Goal: Information Seeking & Learning: Understand process/instructions

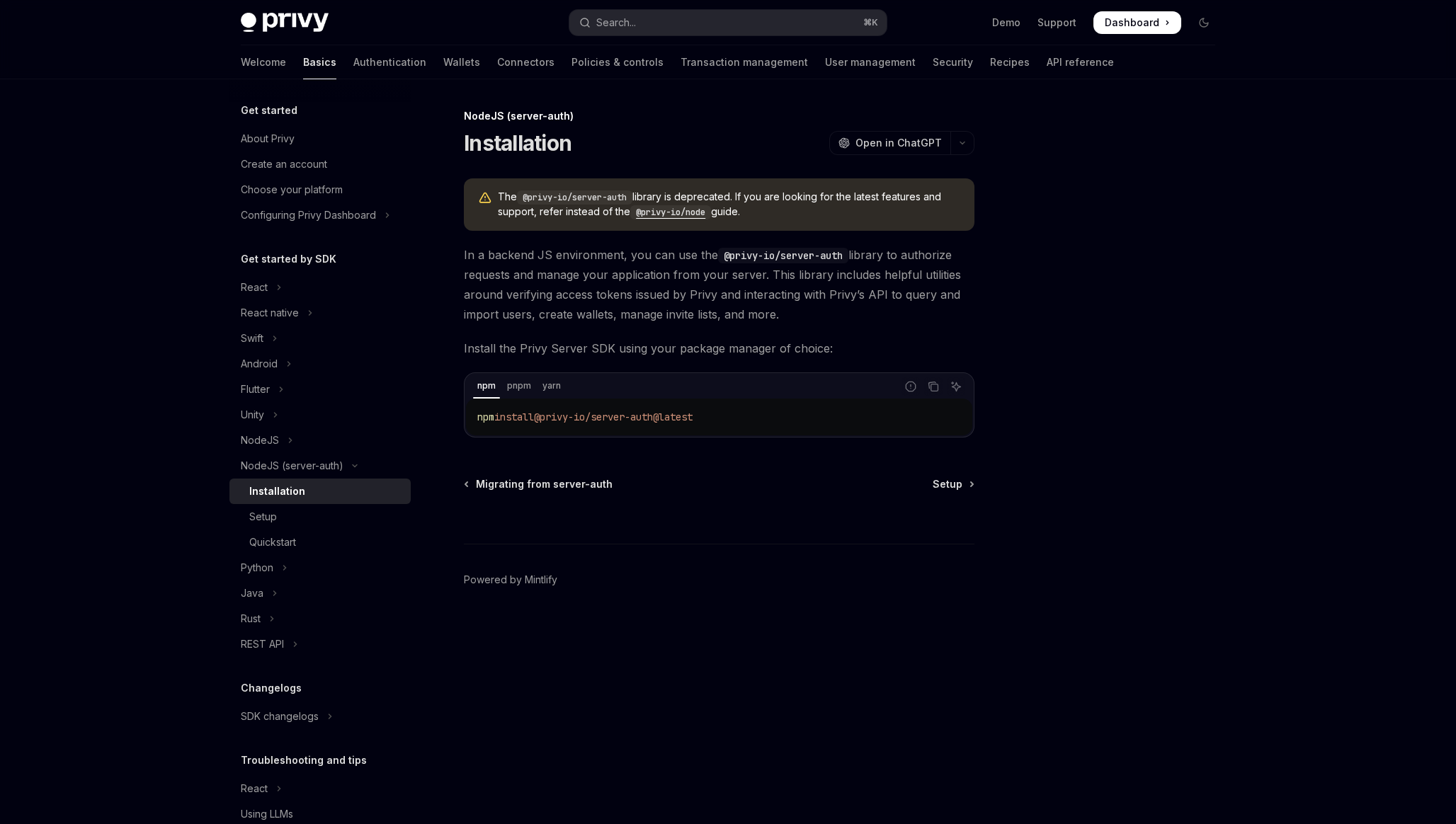
click at [680, 210] on code "@privy-io/node" at bounding box center [671, 212] width 81 height 14
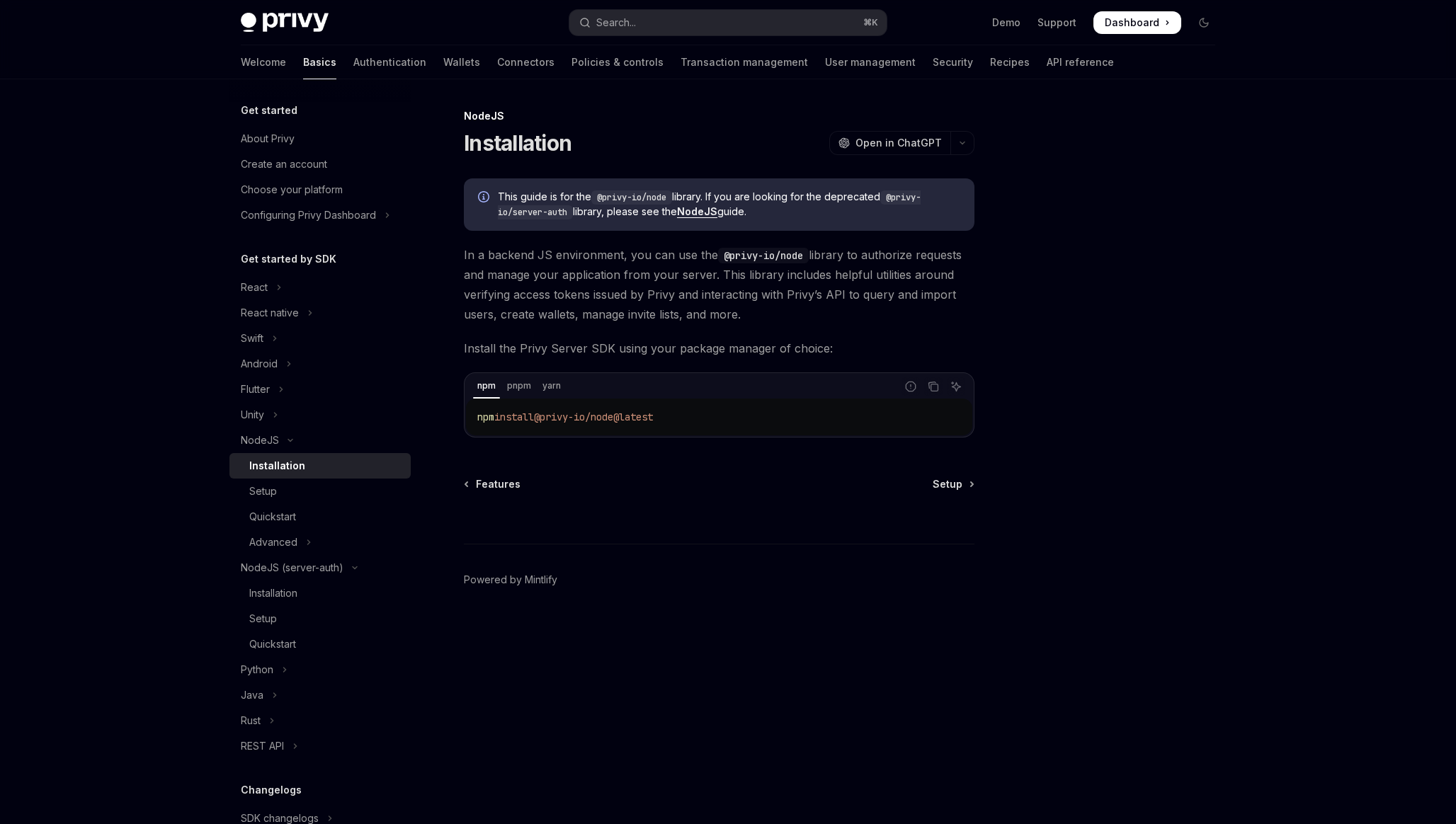
click at [683, 216] on span "This guide is for the @privy-io/node library. If you are looking for the deprec…" at bounding box center [729, 204] width 462 height 30
click at [709, 212] on link "NodeJS" at bounding box center [698, 212] width 41 height 13
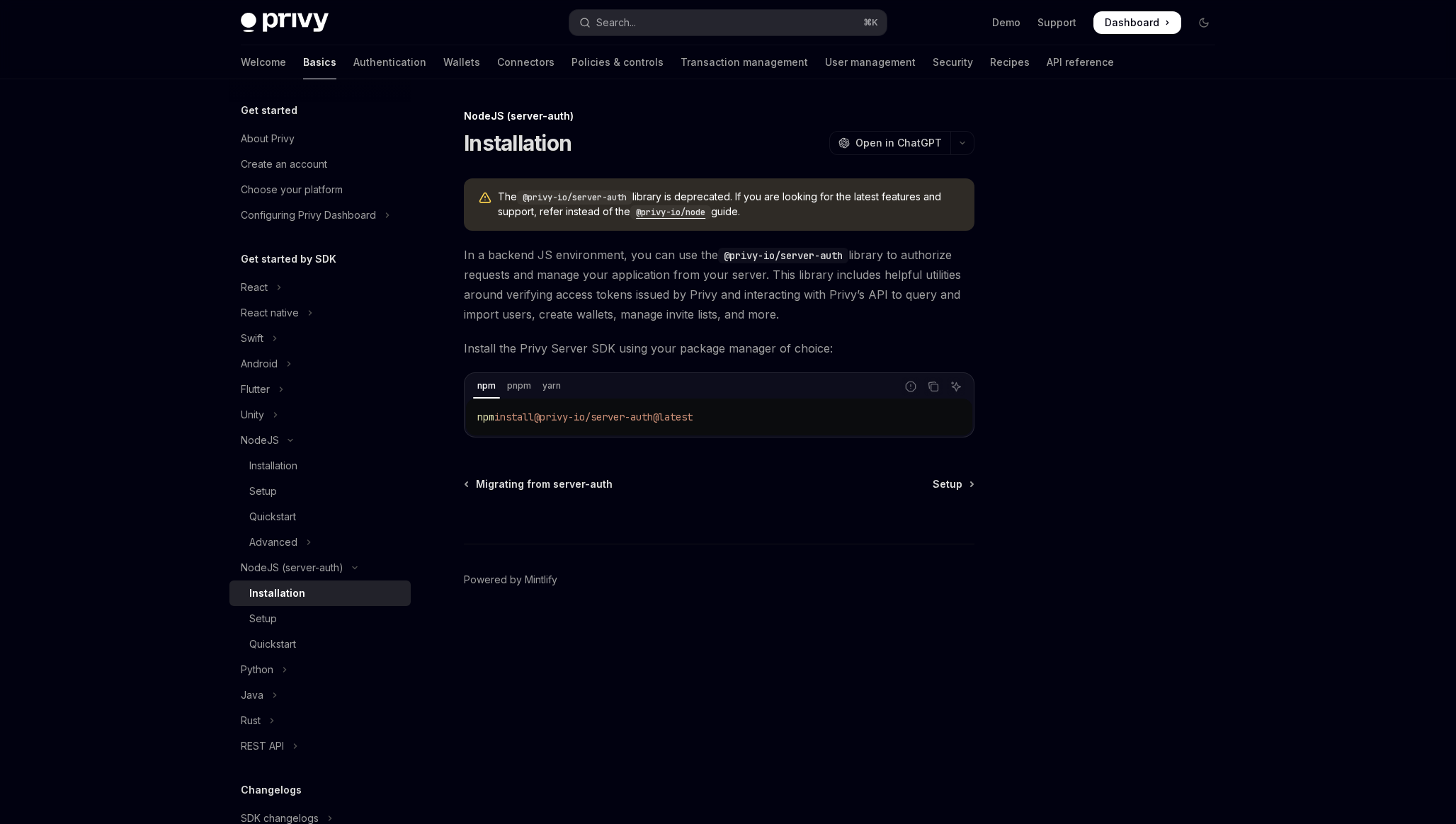
click at [695, 209] on code "@privy-io/node" at bounding box center [671, 212] width 81 height 14
type textarea "*"
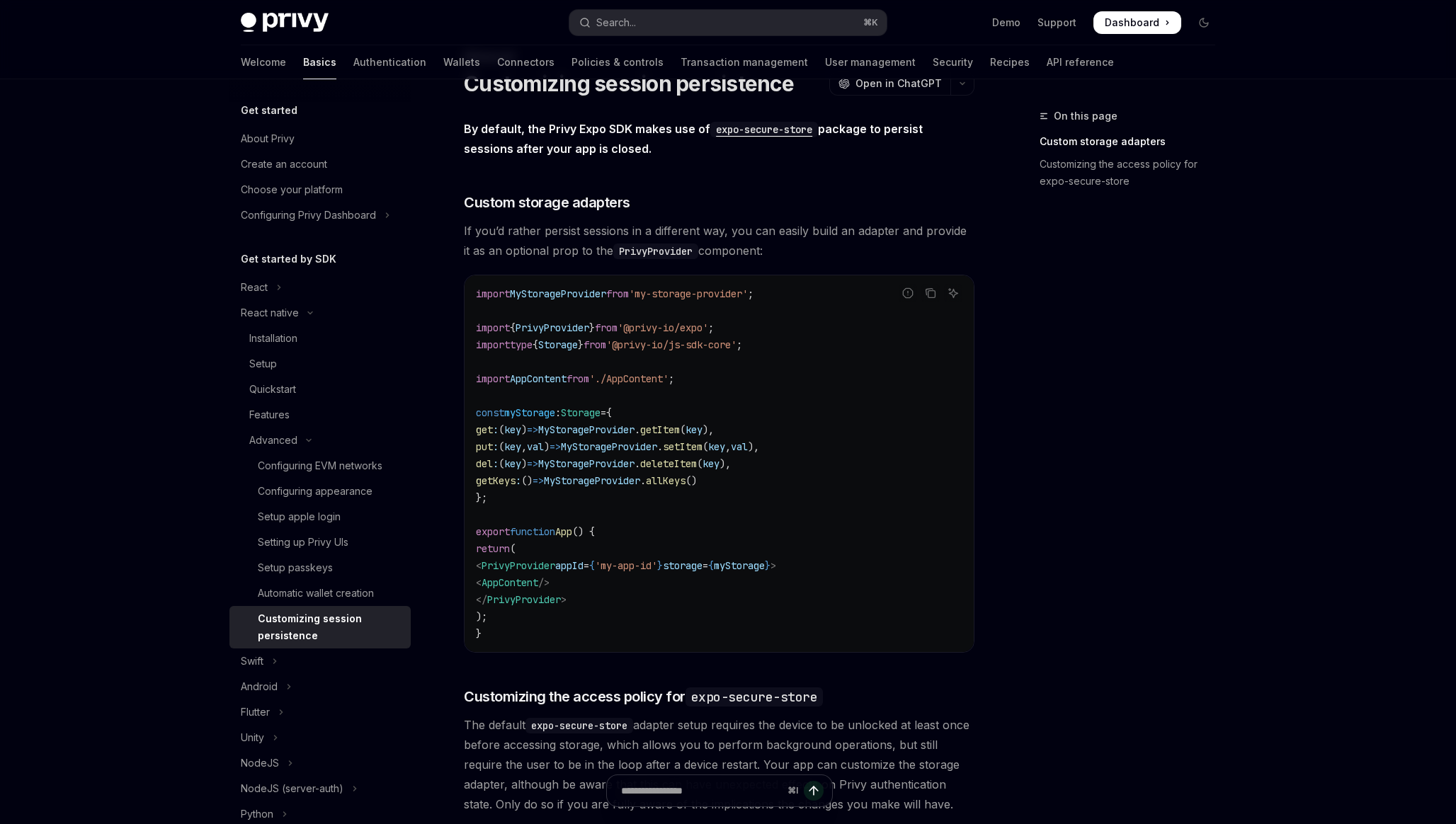
scroll to position [96, 0]
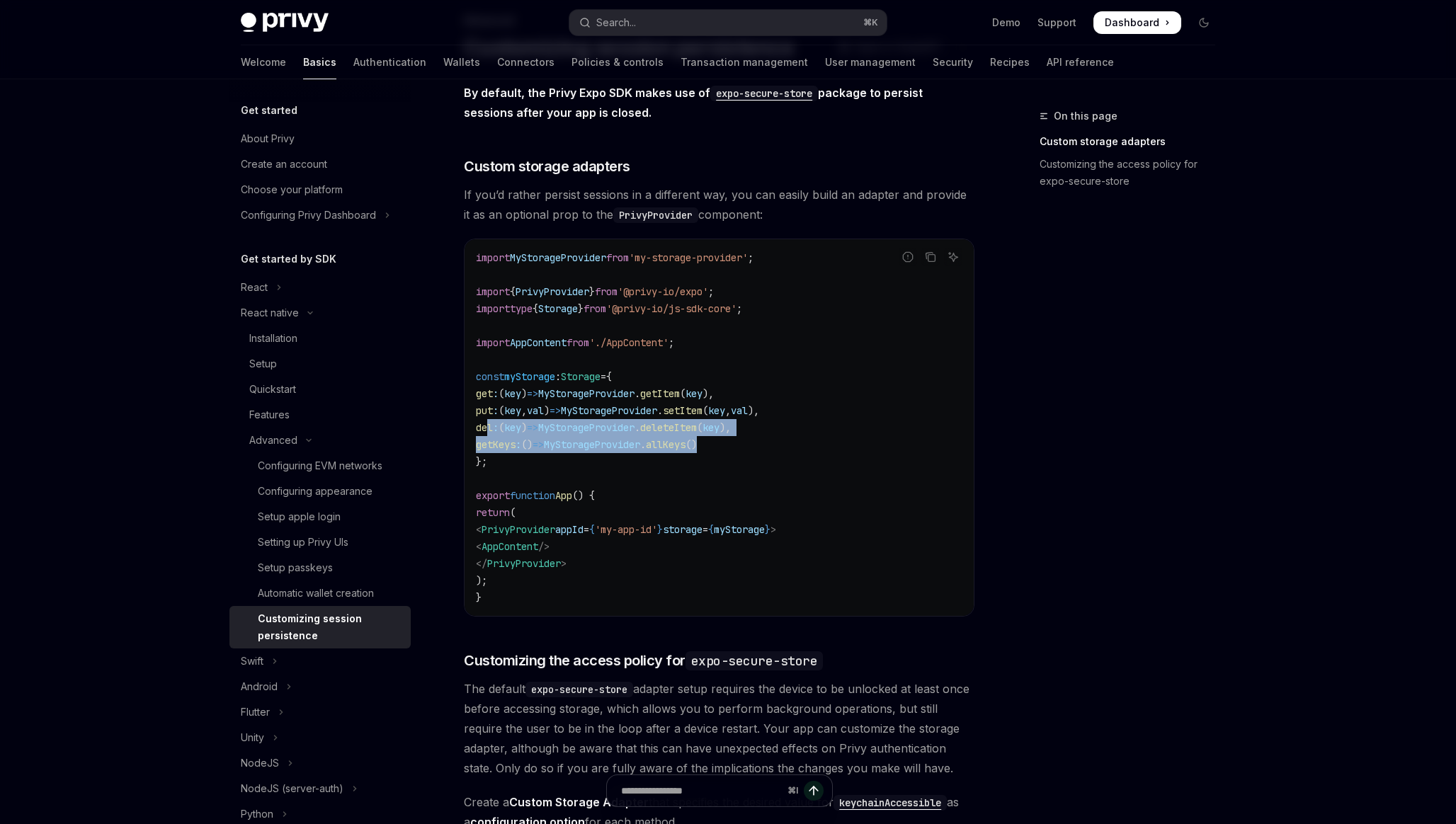
drag, startPoint x: 504, startPoint y: 431, endPoint x: 797, endPoint y: 443, distance: 293.2
click at [797, 443] on code "import MyStorageProvider from 'my-storage-provider' ; import { PrivyProvider } …" at bounding box center [719, 427] width 487 height 357
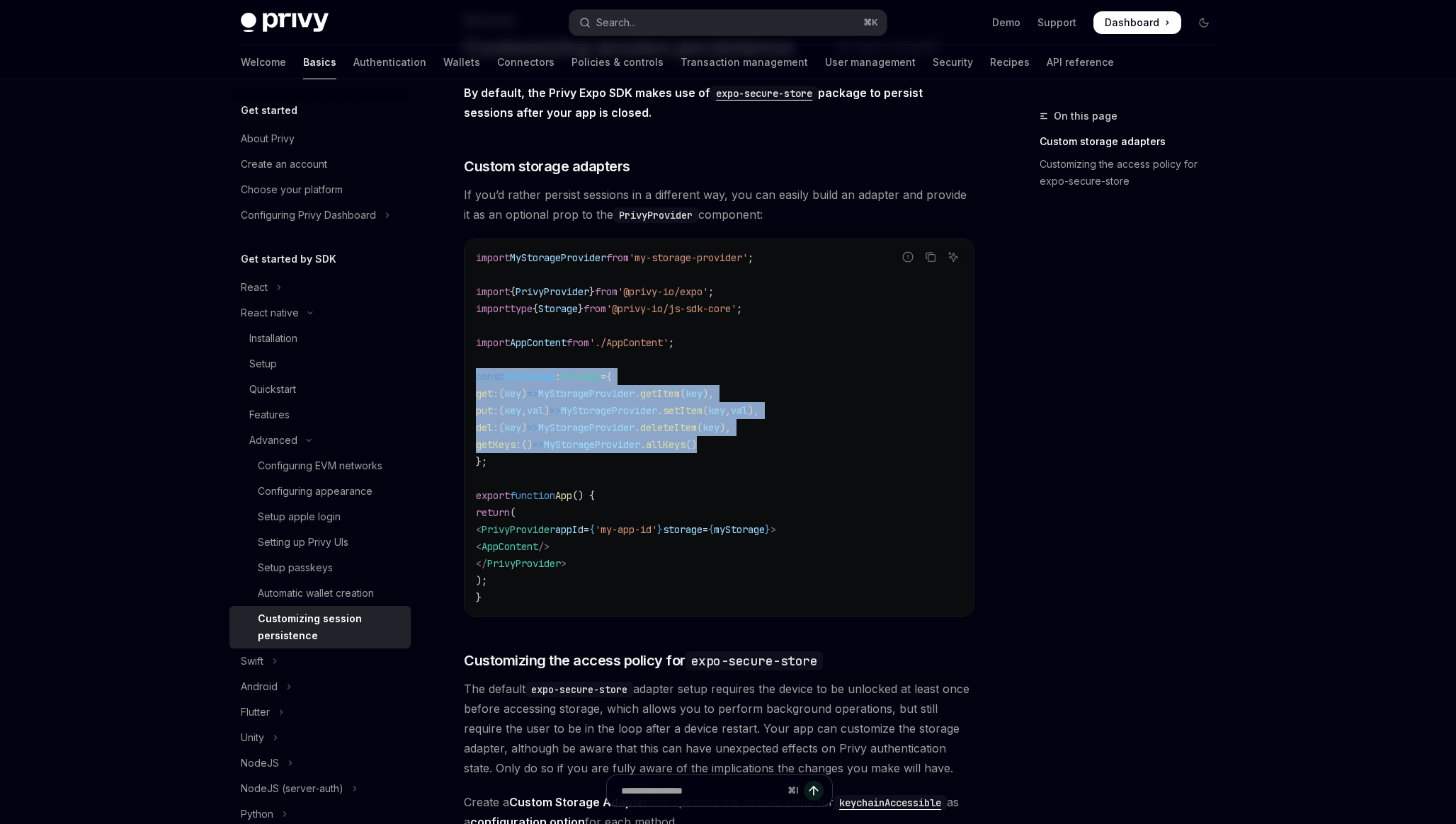
drag, startPoint x: 790, startPoint y: 448, endPoint x: 472, endPoint y: 371, distance: 327.2
click at [473, 371] on div "import MyStorageProvider from 'my-storage-provider' ; import { PrivyProvider } …" at bounding box center [719, 427] width 509 height 376
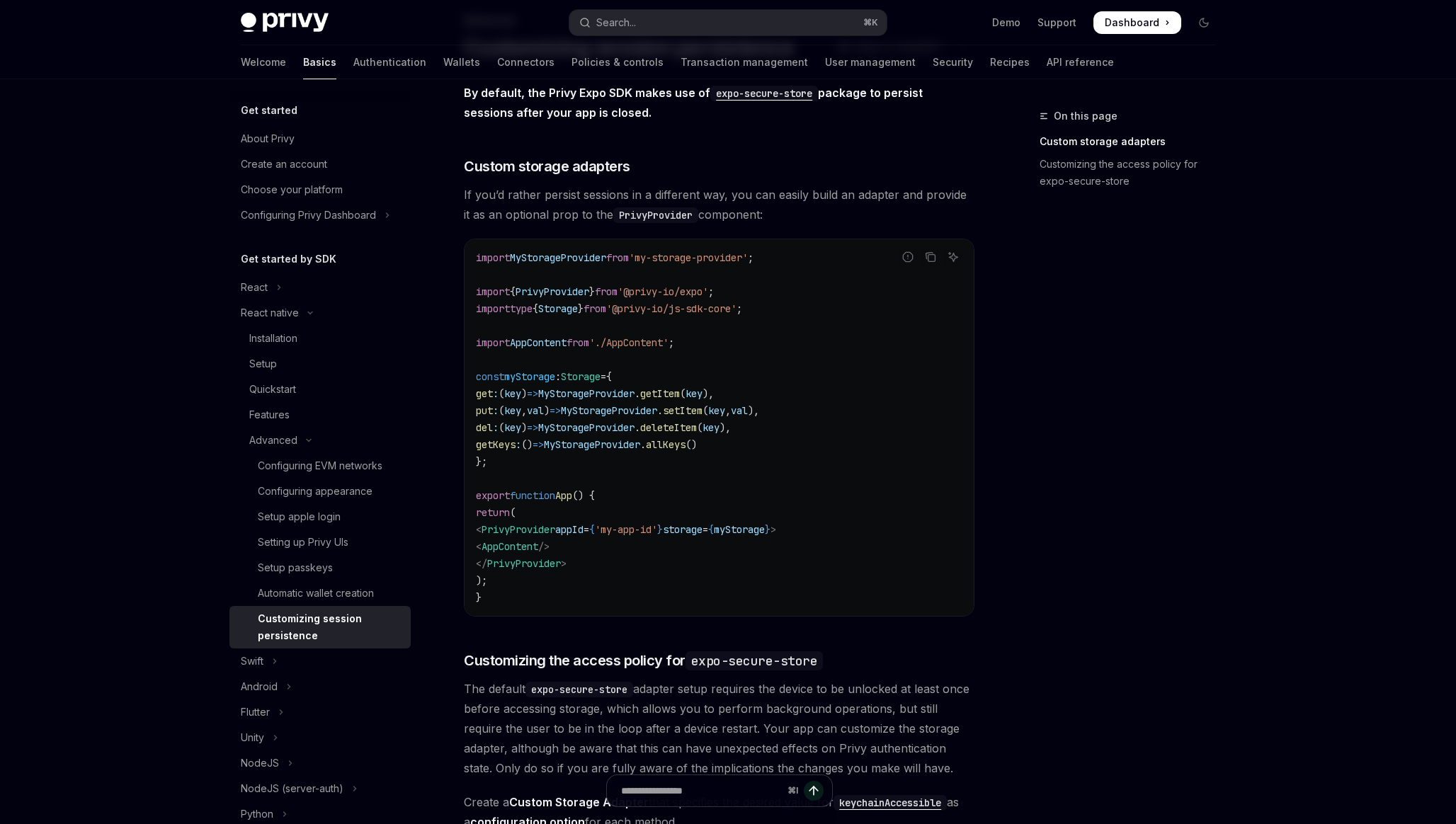
click at [585, 421] on span "MyStorageProvider" at bounding box center [586, 427] width 97 height 13
click at [543, 479] on code "import MyStorageProvider from 'my-storage-provider' ; import { PrivyProvider } …" at bounding box center [719, 427] width 487 height 357
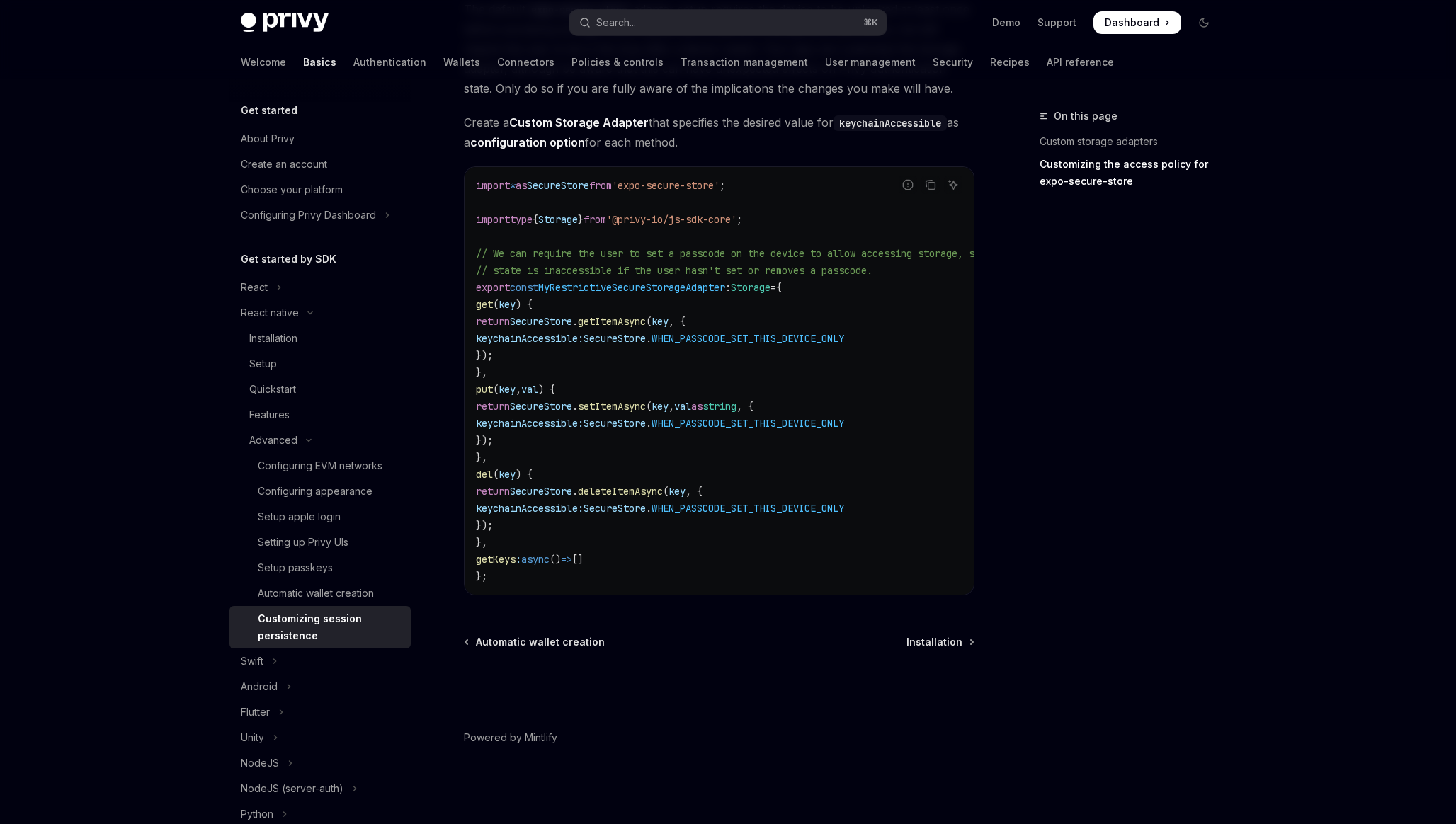
scroll to position [779, 0]
click at [643, 285] on span "MyRestrictiveSecureStorageAdapter" at bounding box center [631, 288] width 187 height 13
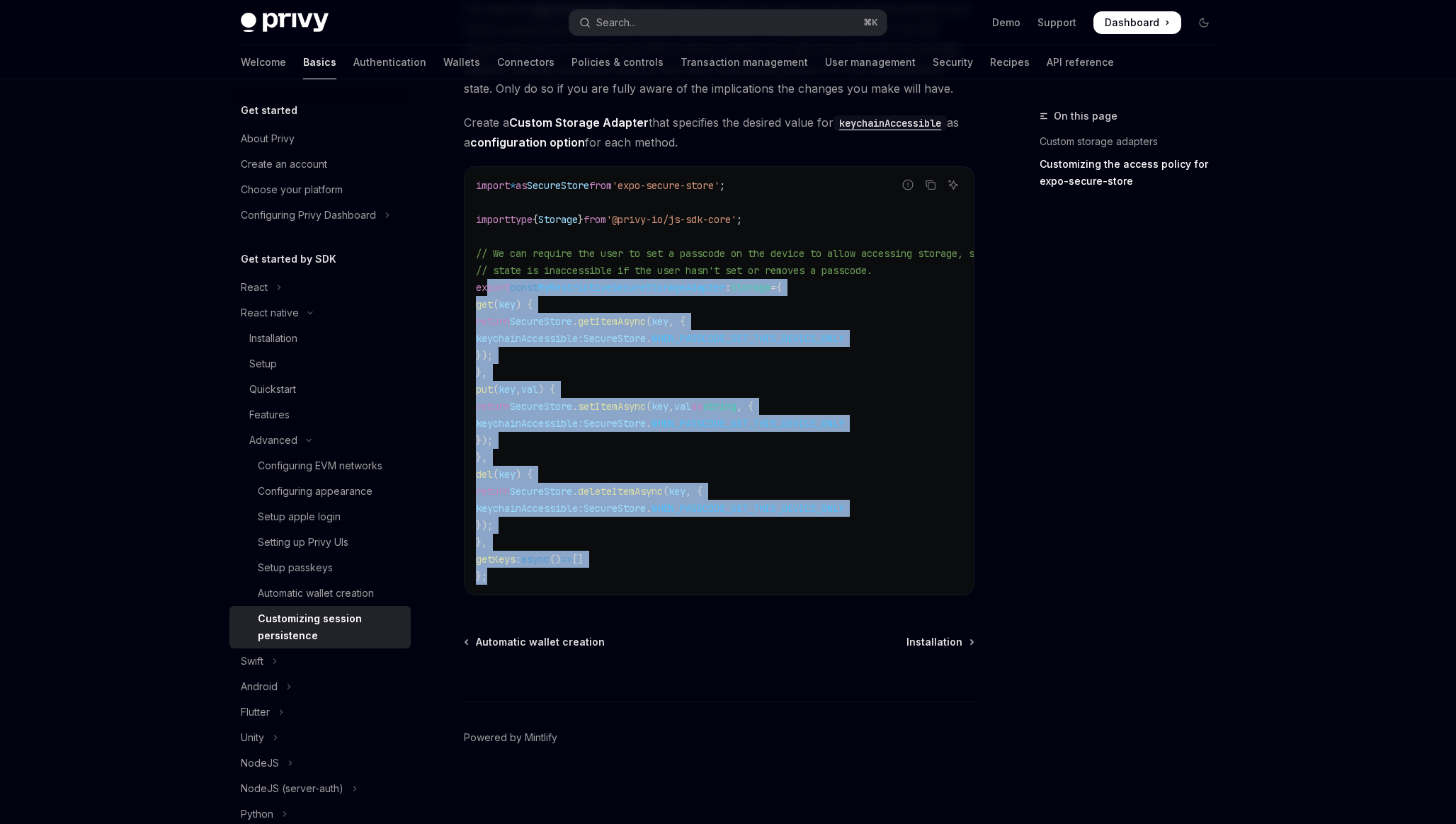
drag, startPoint x: 633, startPoint y: 564, endPoint x: 489, endPoint y: 279, distance: 319.3
click at [490, 279] on code "import * as SecureStore from 'expo-secure-store' ; import type { Storage } from…" at bounding box center [762, 380] width 572 height 408
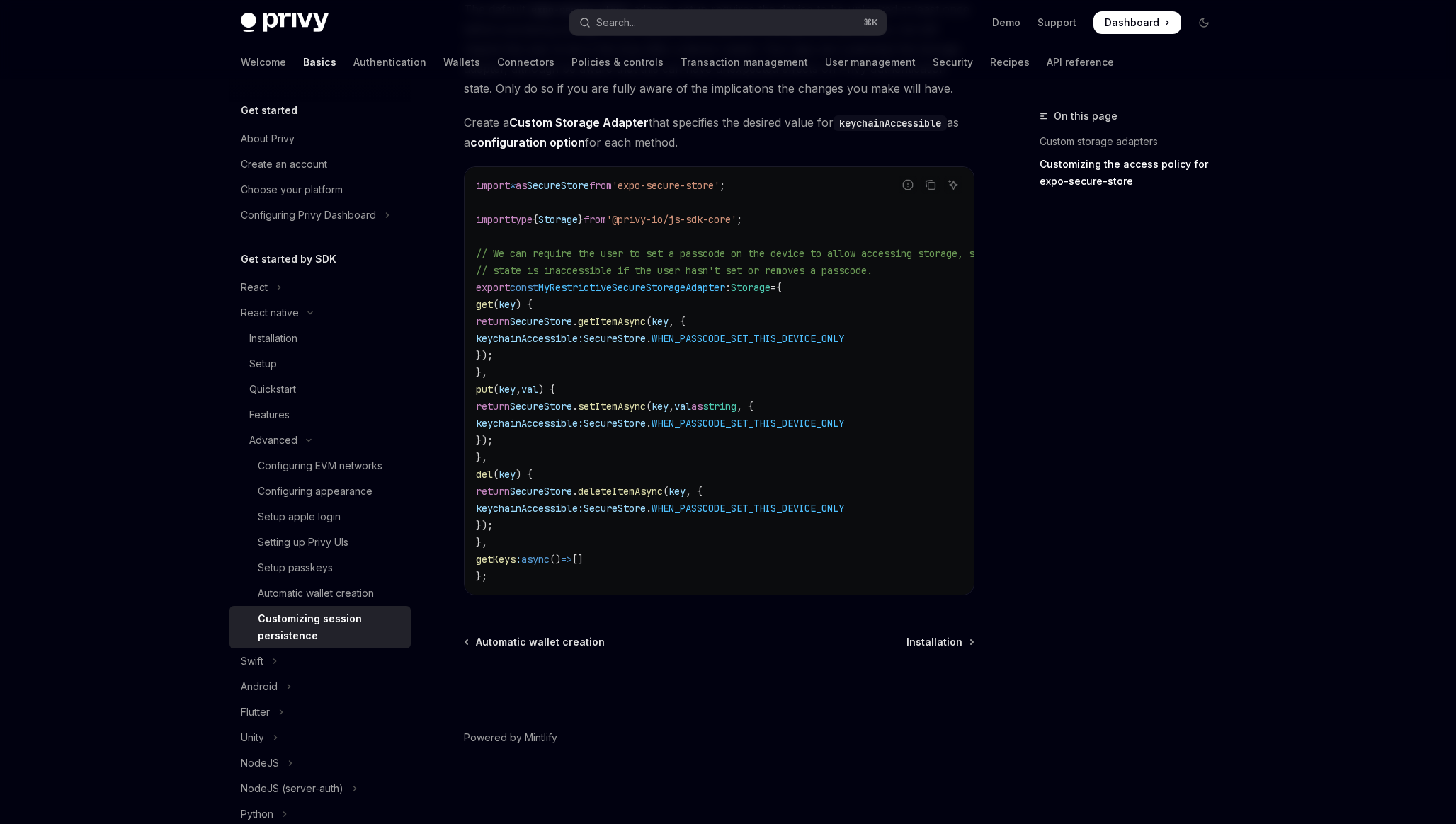
click at [566, 428] on code "import * as SecureStore from 'expo-secure-store' ; import type { Storage } from…" at bounding box center [762, 380] width 572 height 408
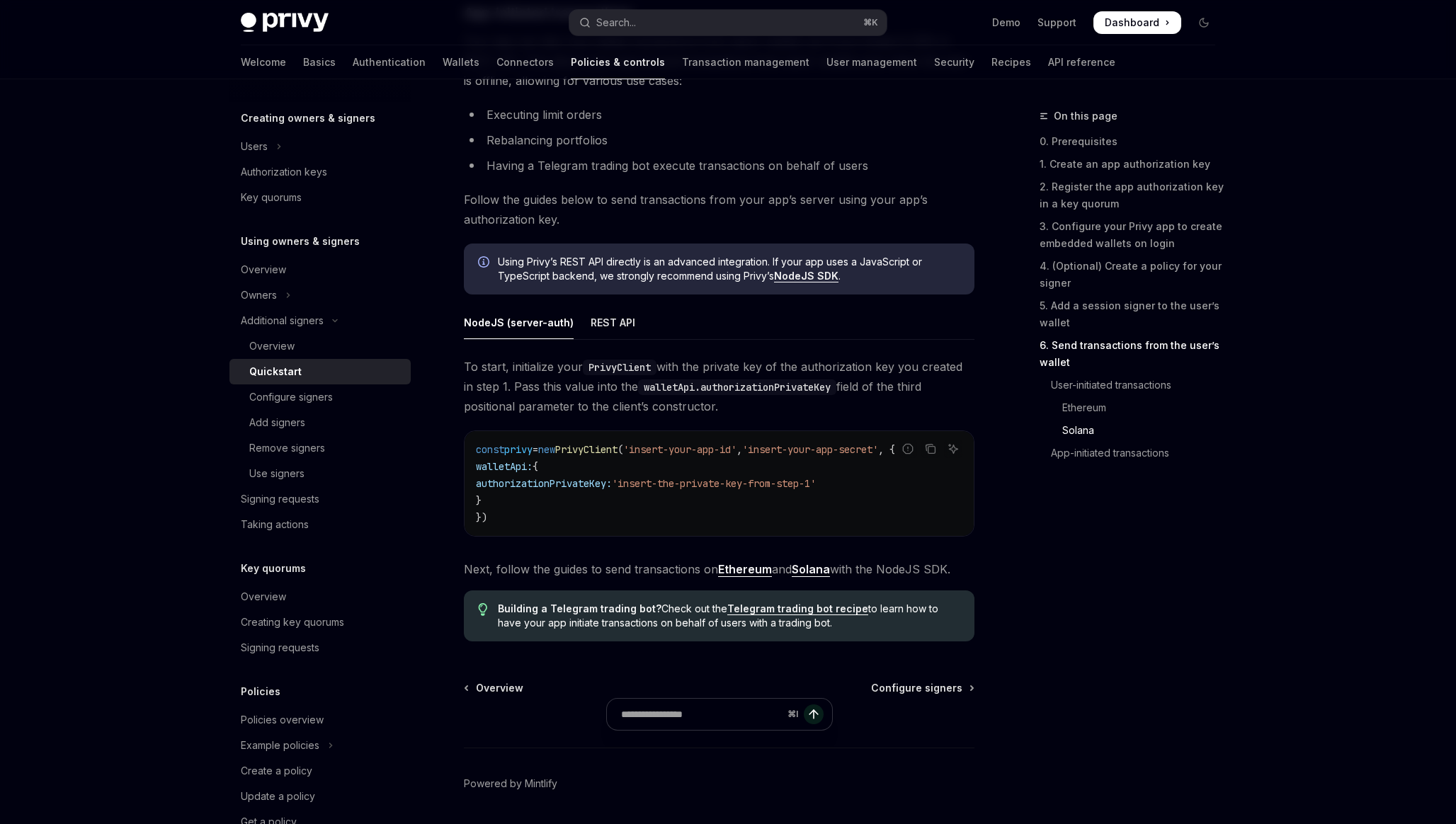
scroll to position [3536, 0]
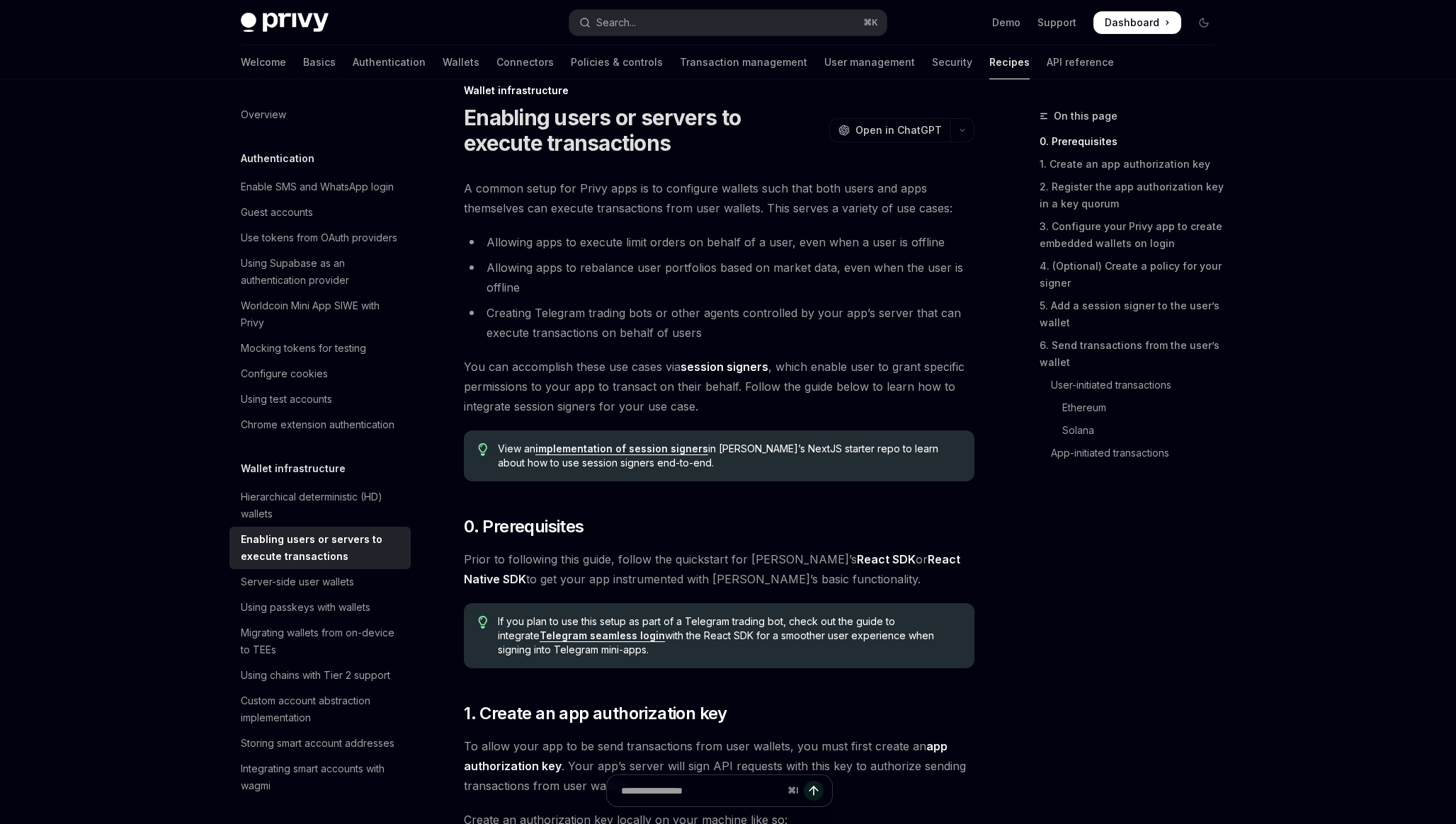
scroll to position [28, 0]
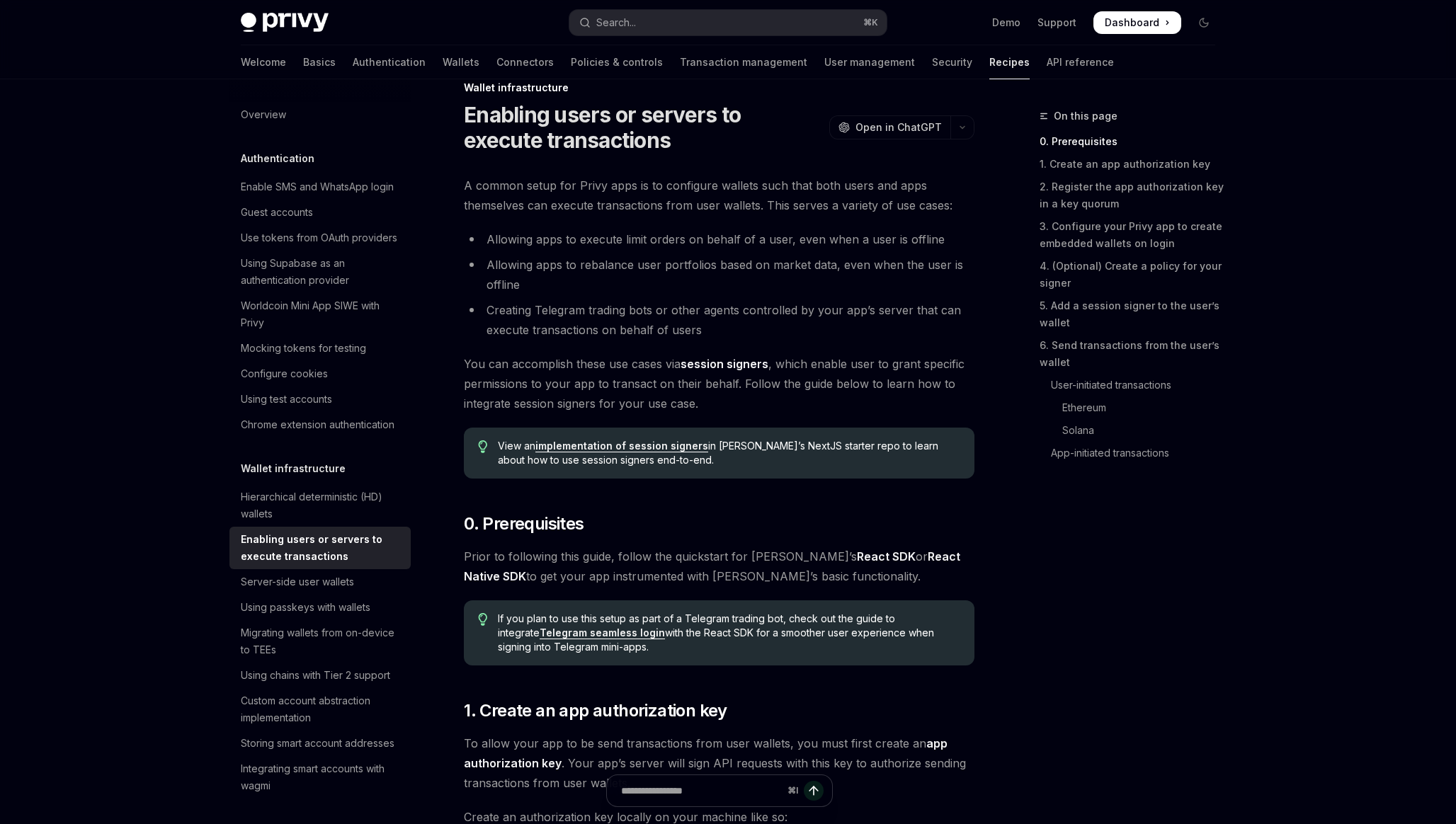
click at [560, 140] on h1 "Enabling users or servers to execute transactions" at bounding box center [643, 127] width 359 height 51
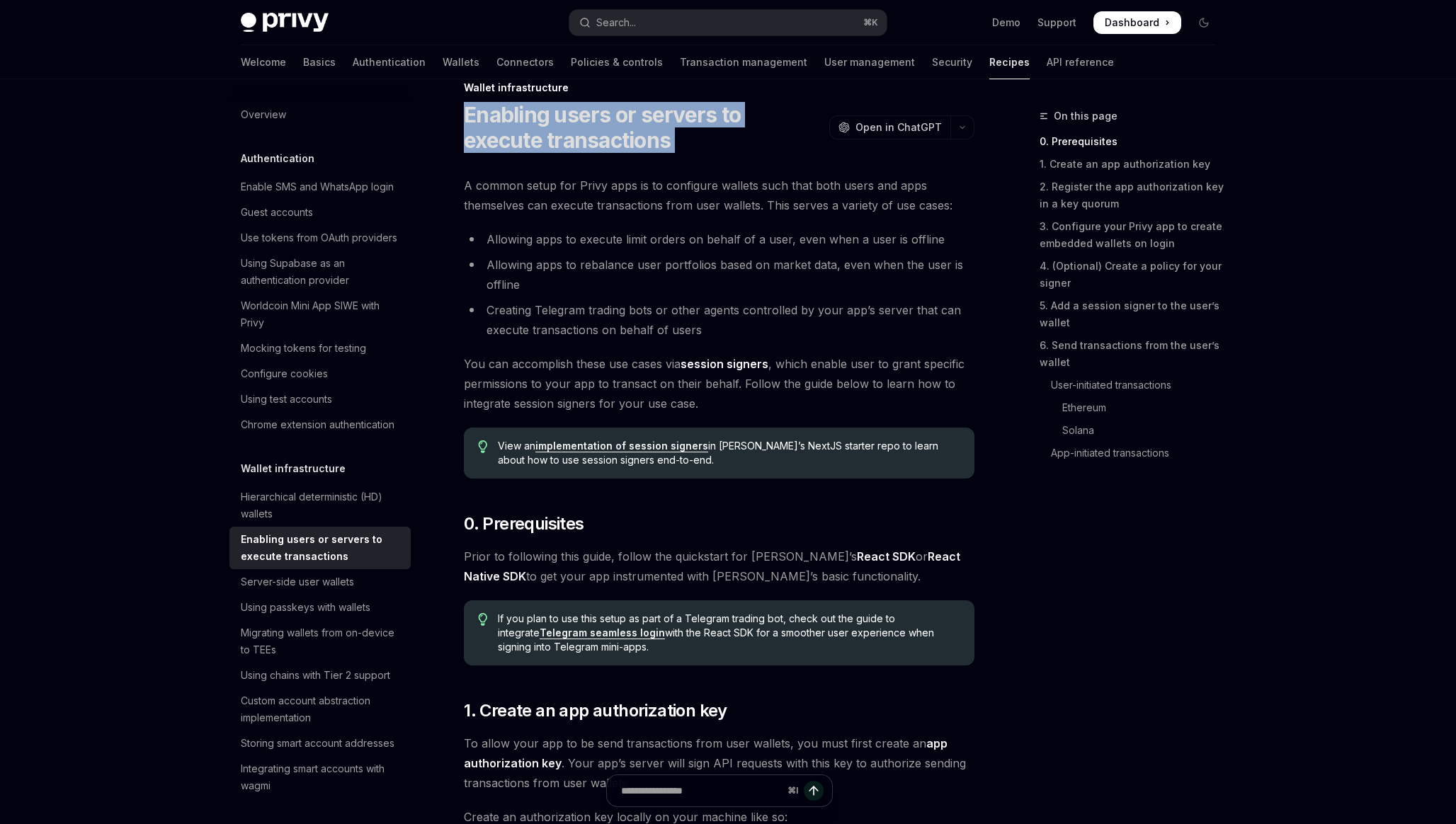
click at [560, 140] on h1 "Enabling users or servers to execute transactions" at bounding box center [643, 127] width 359 height 51
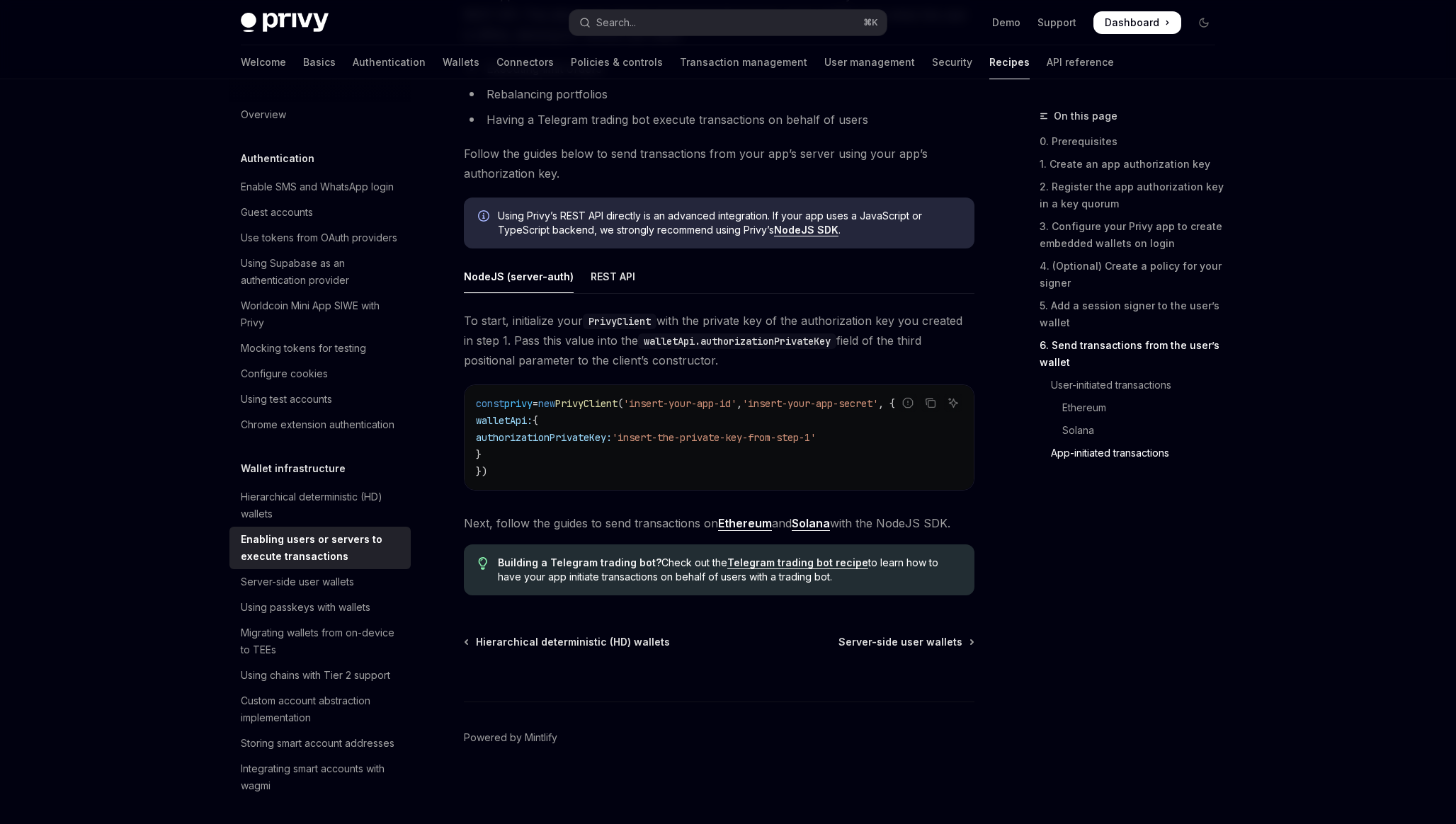
scroll to position [0, 0]
click at [686, 436] on span "'insert-the-private-key-from-step-1'" at bounding box center [713, 438] width 204 height 13
click at [816, 432] on span "'insert-the-private-key-from-step-1'" at bounding box center [713, 438] width 204 height 13
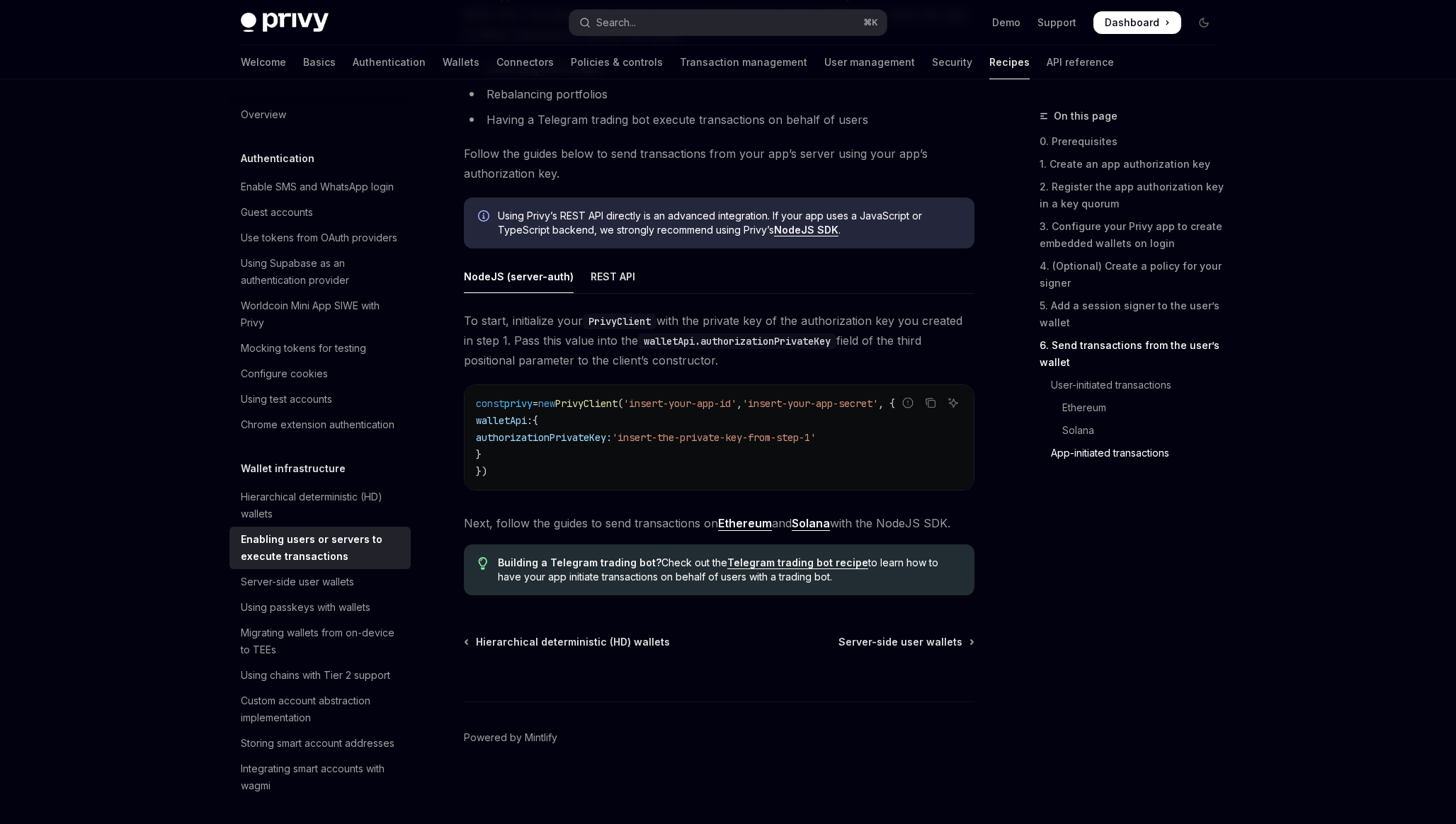
click at [727, 453] on code "const privy = new PrivyClient ( 'insert-your-app-id' , 'insert-your-app-secret'…" at bounding box center [719, 437] width 487 height 85
drag, startPoint x: 676, startPoint y: 432, endPoint x: 913, endPoint y: 431, distance: 237.0
click at [913, 432] on code "const privy = new PrivyClient ( 'insert-your-app-id' , 'insert-your-app-secret'…" at bounding box center [719, 437] width 487 height 85
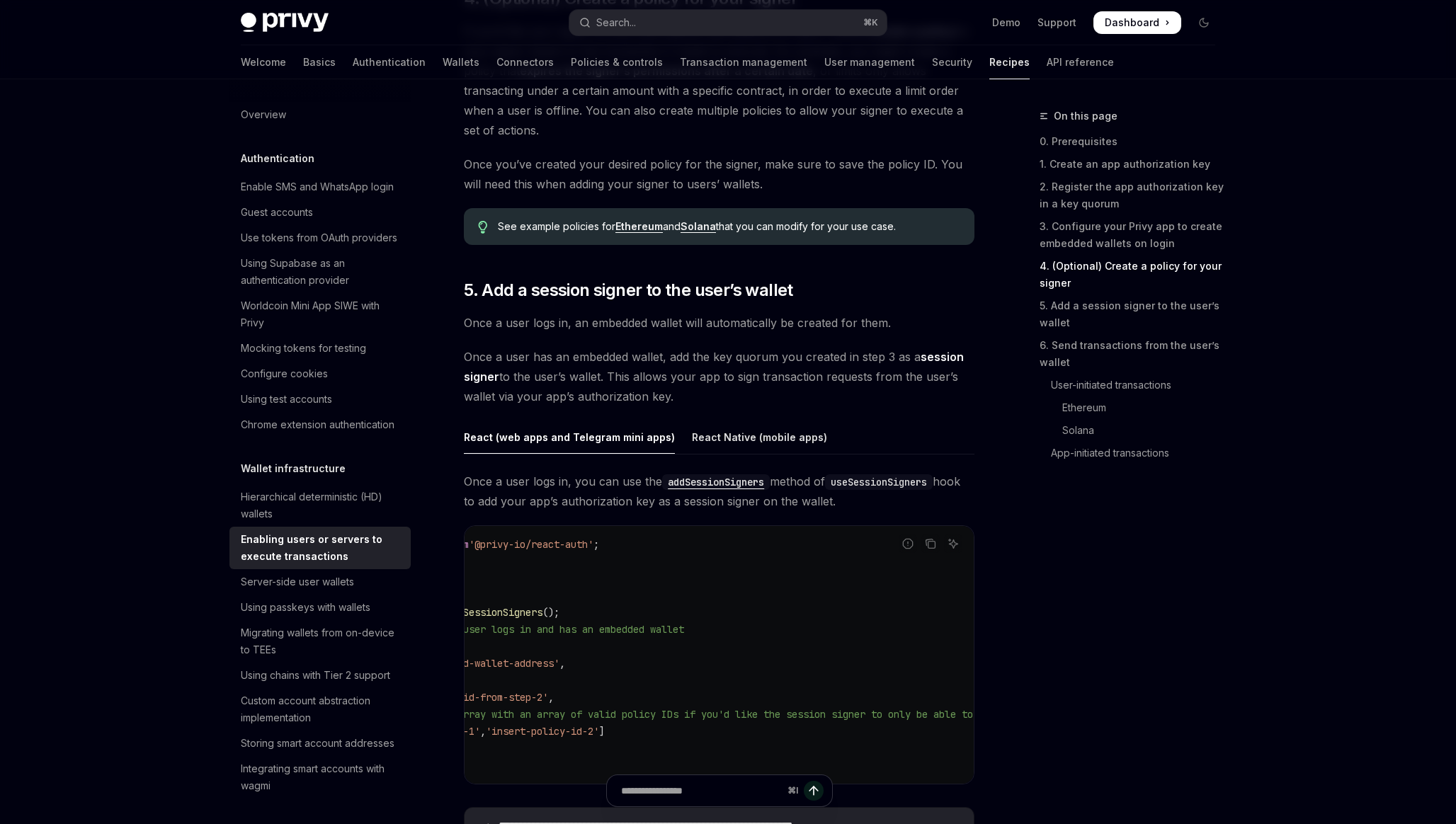
scroll to position [2224, 0]
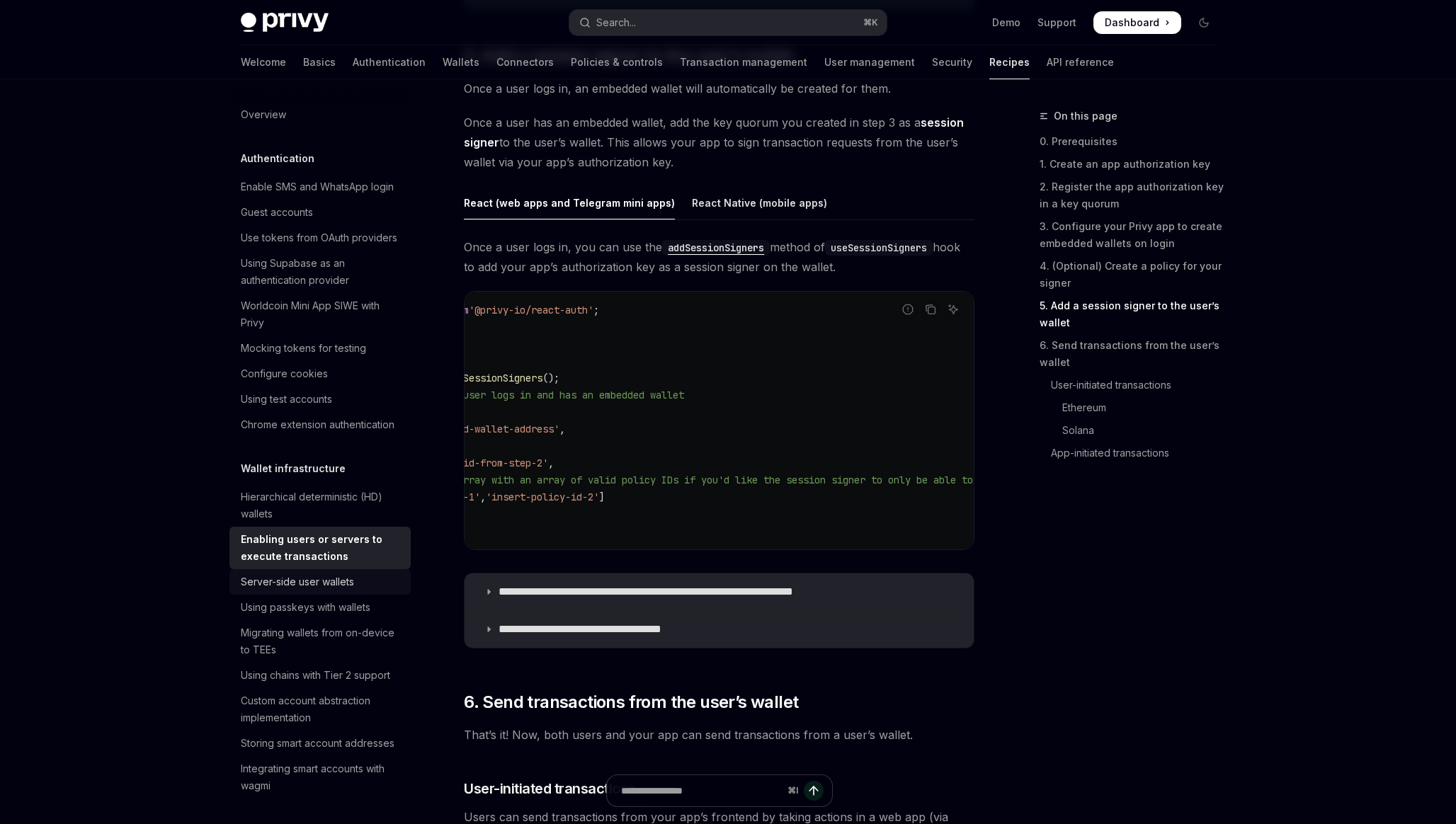
click at [344, 586] on div "Server-side user wallets" at bounding box center [298, 582] width 114 height 17
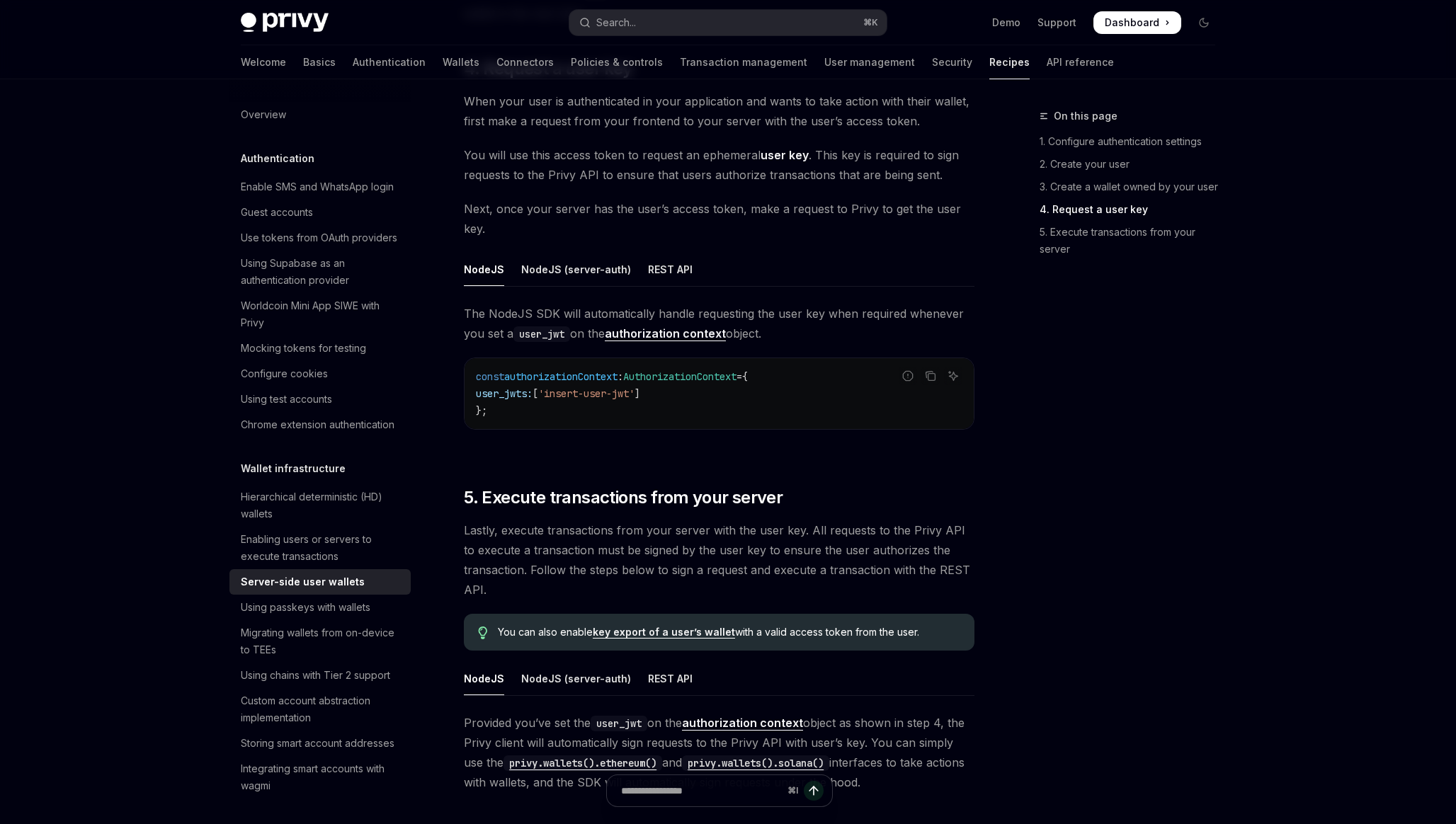
scroll to position [2351, 0]
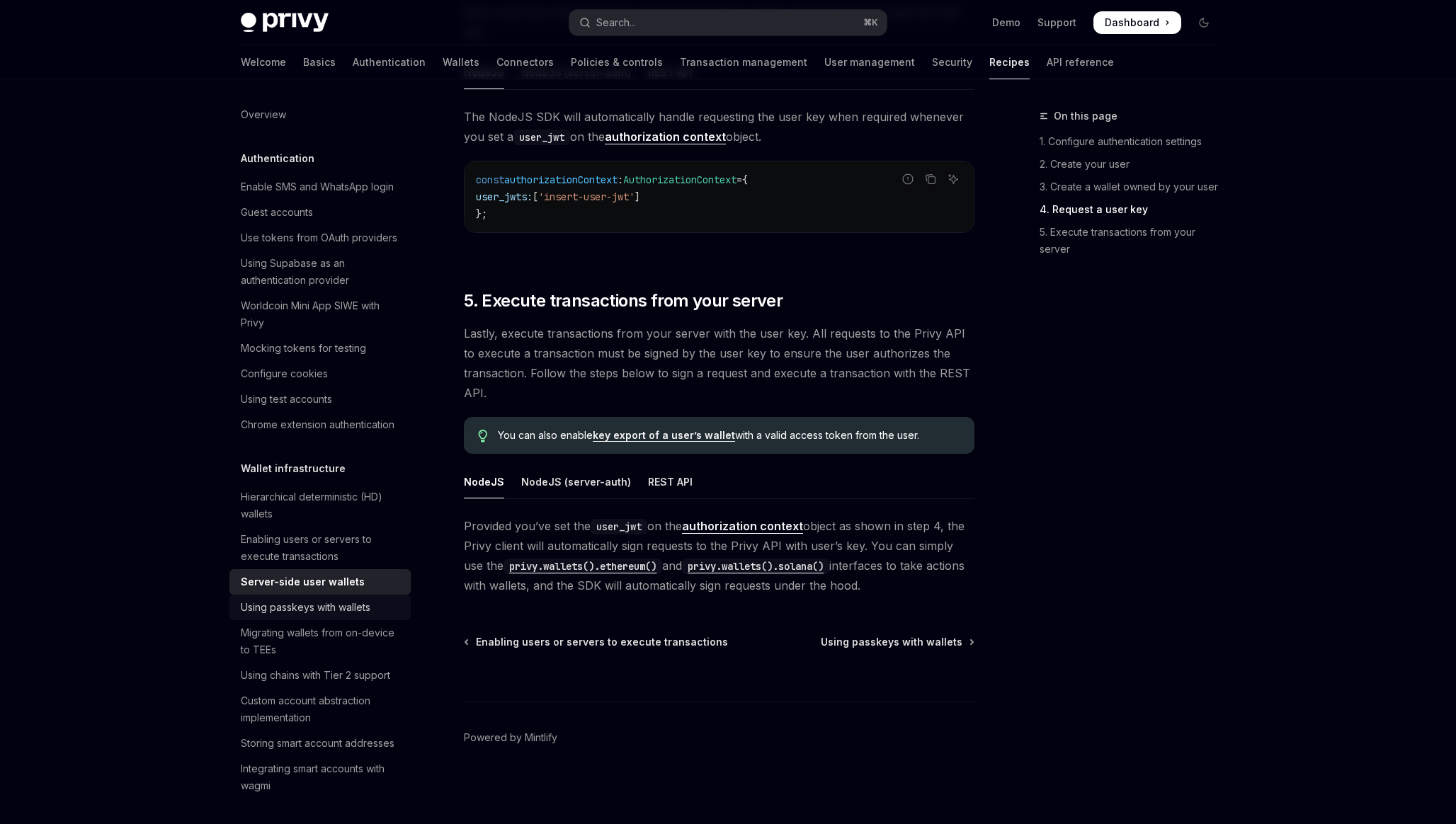
click at [309, 614] on div "Using passkeys with wallets" at bounding box center [306, 607] width 130 height 17
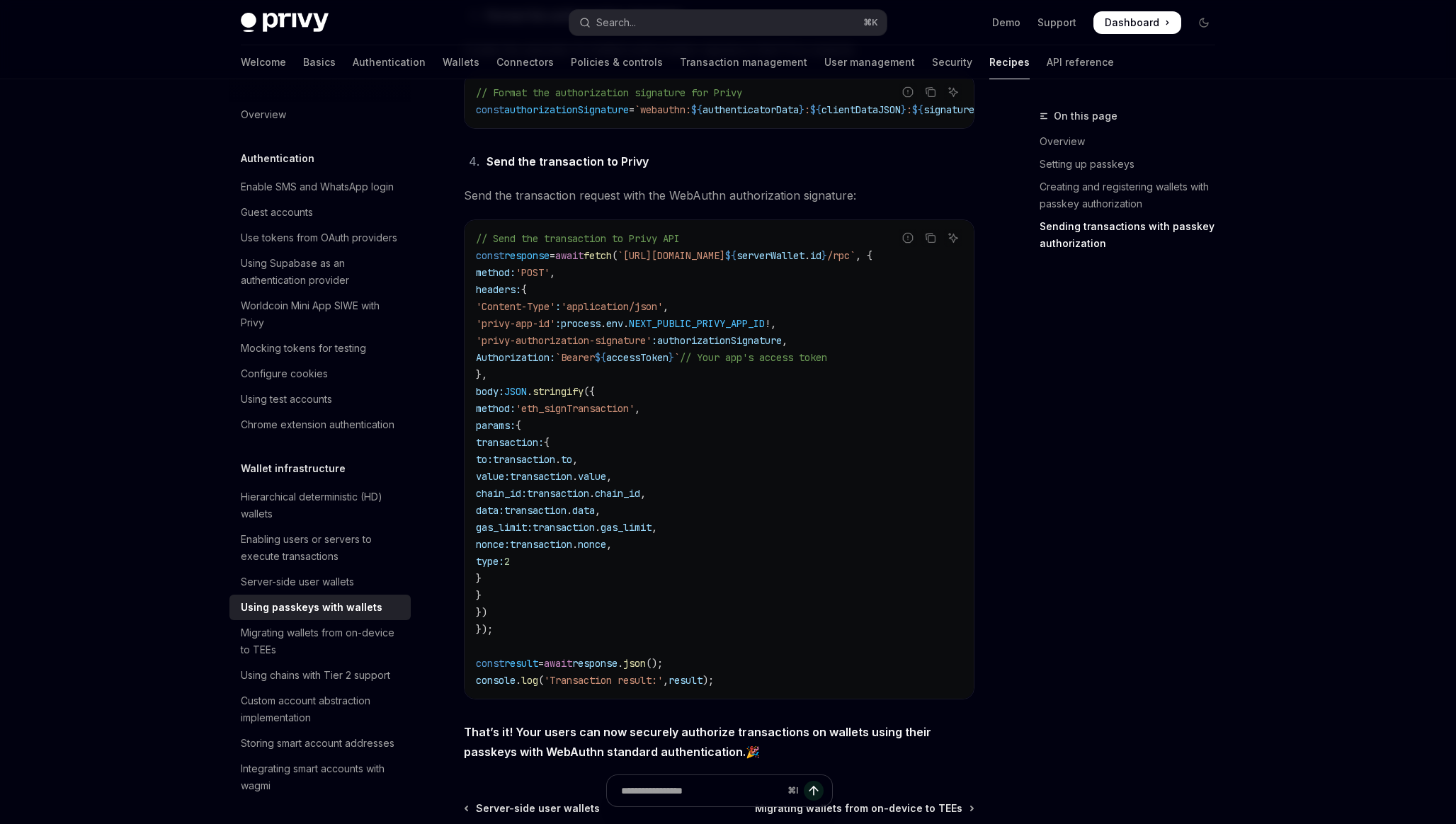
scroll to position [2599, 0]
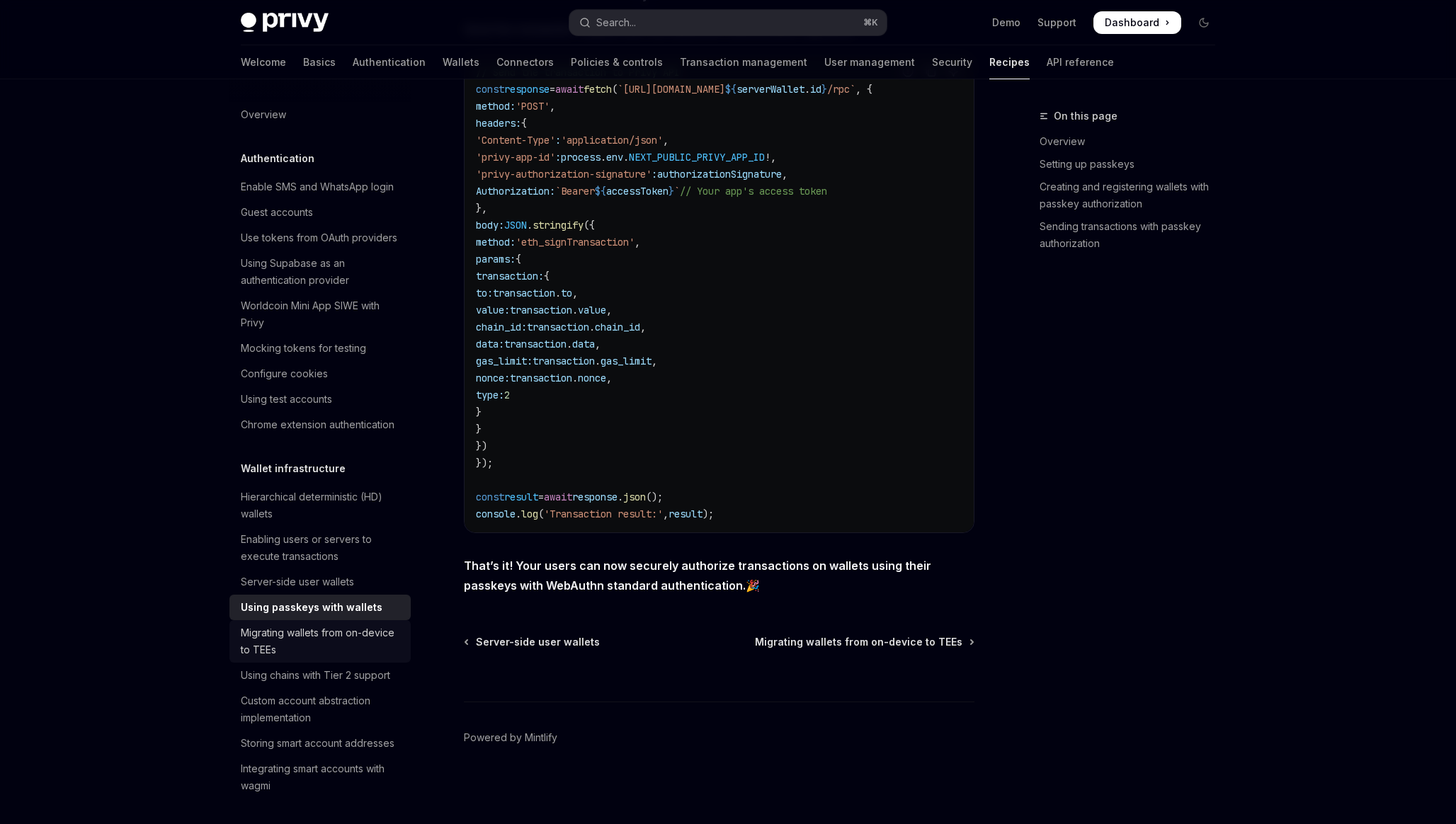
drag, startPoint x: 264, startPoint y: 638, endPoint x: 290, endPoint y: 632, distance: 26.7
click at [264, 638] on div "Migrating wallets from on-device to TEEs" at bounding box center [321, 642] width 161 height 34
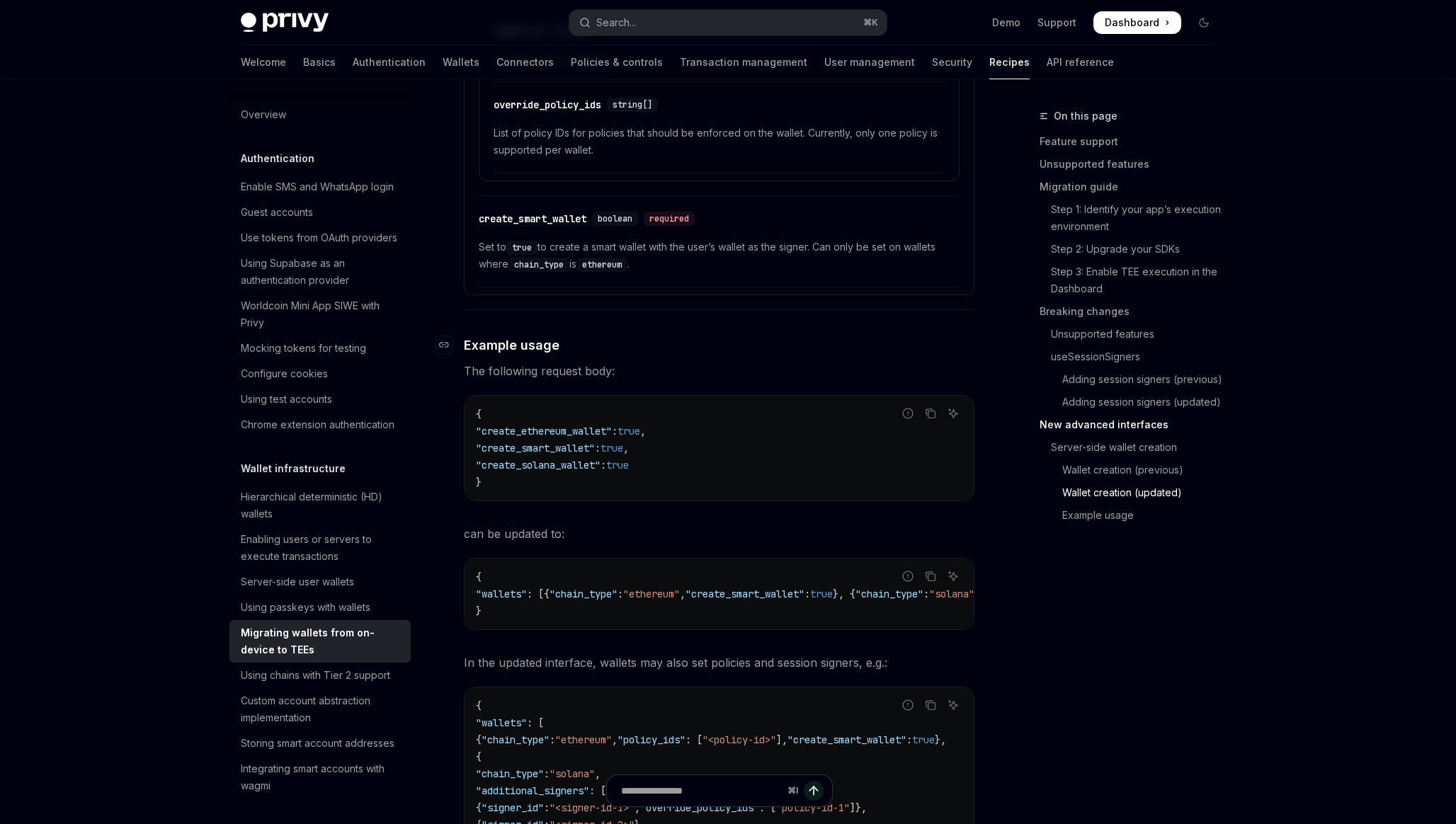
scroll to position [4422, 0]
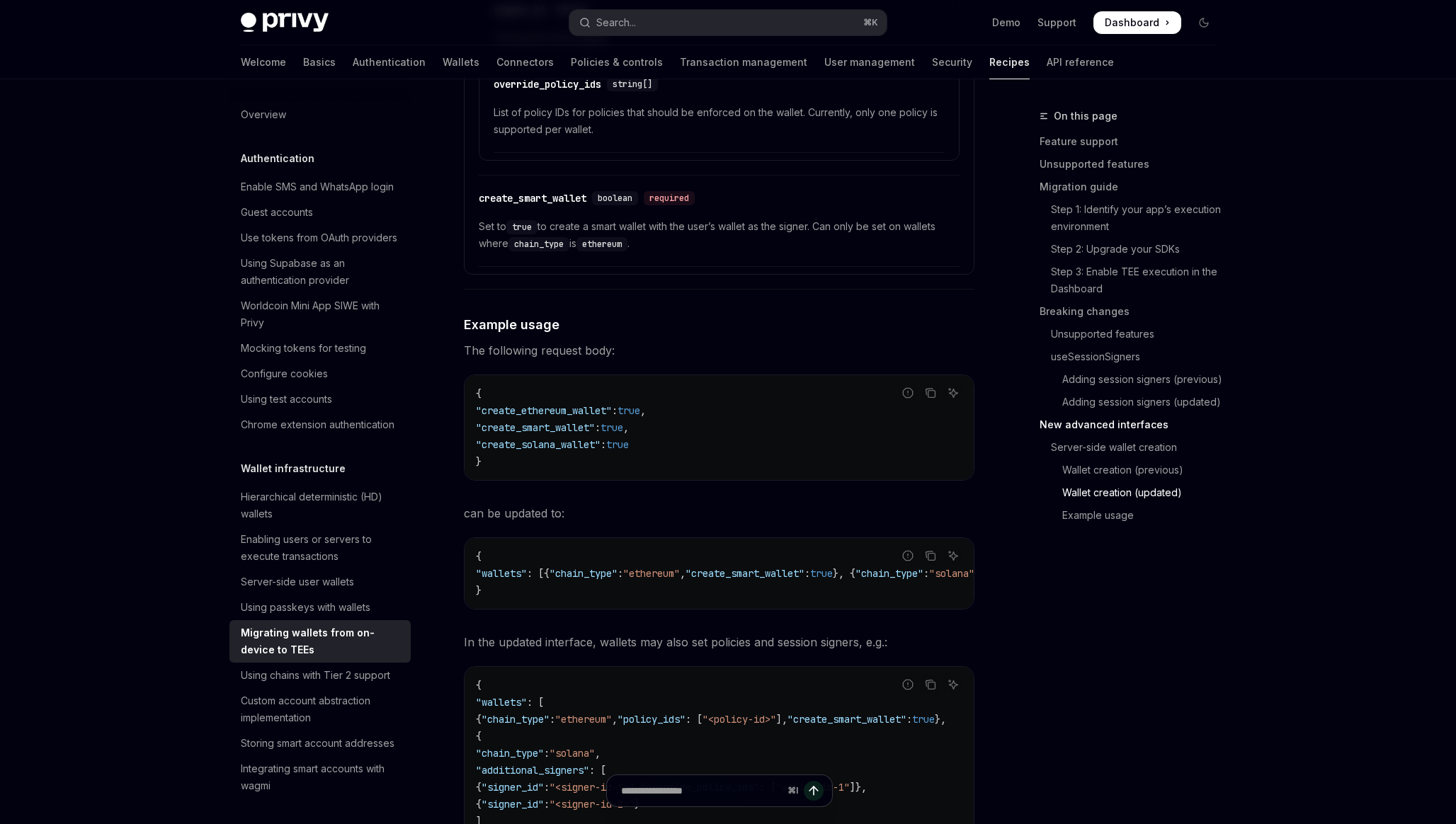
click at [311, 472] on h5 "Wallet infrastructure" at bounding box center [293, 468] width 105 height 17
click at [313, 487] on link "Hierarchical deterministic (HD) wallets" at bounding box center [320, 505] width 181 height 42
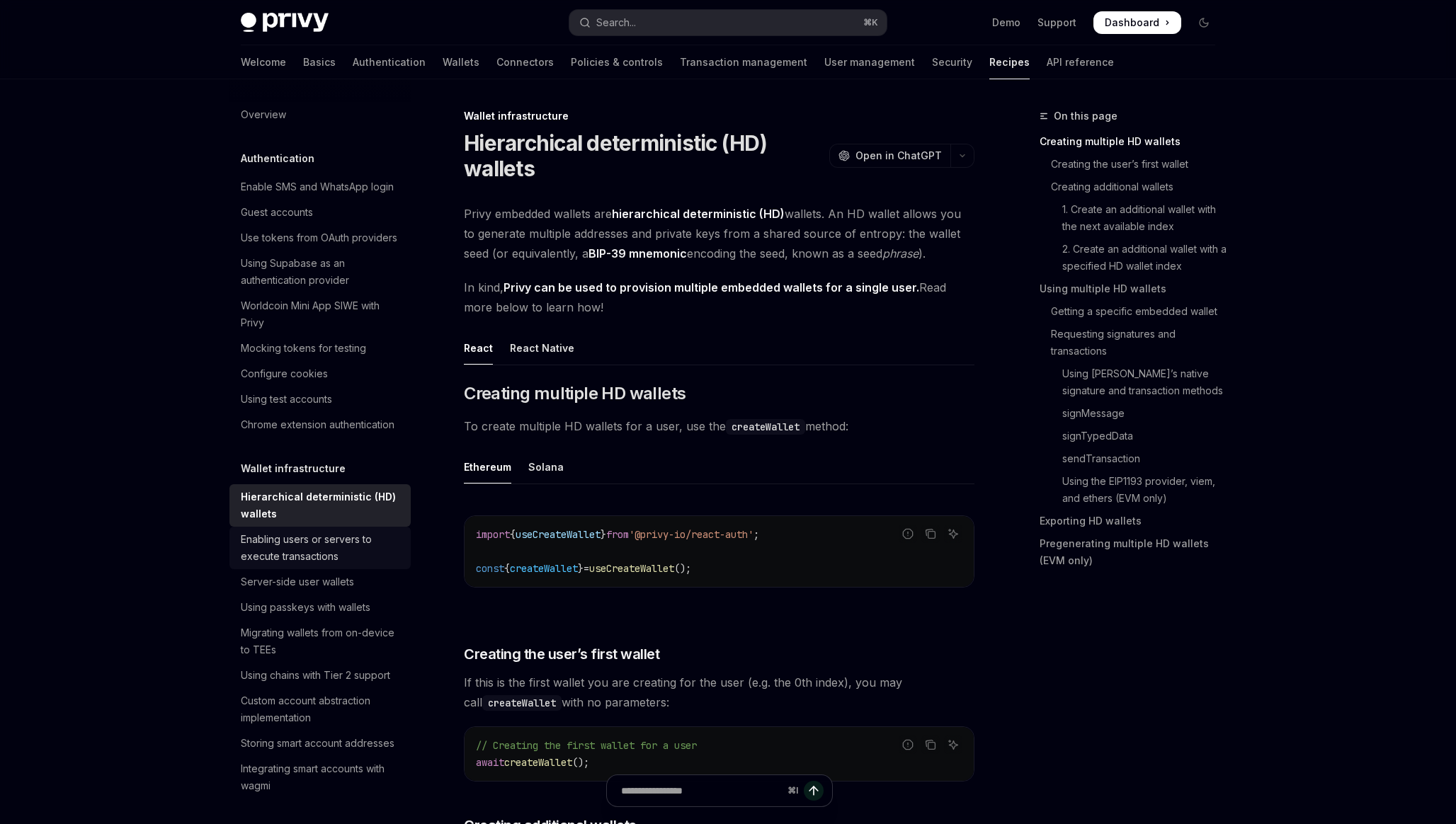
click at [343, 533] on div "Enabling users or servers to execute transactions" at bounding box center [321, 548] width 161 height 34
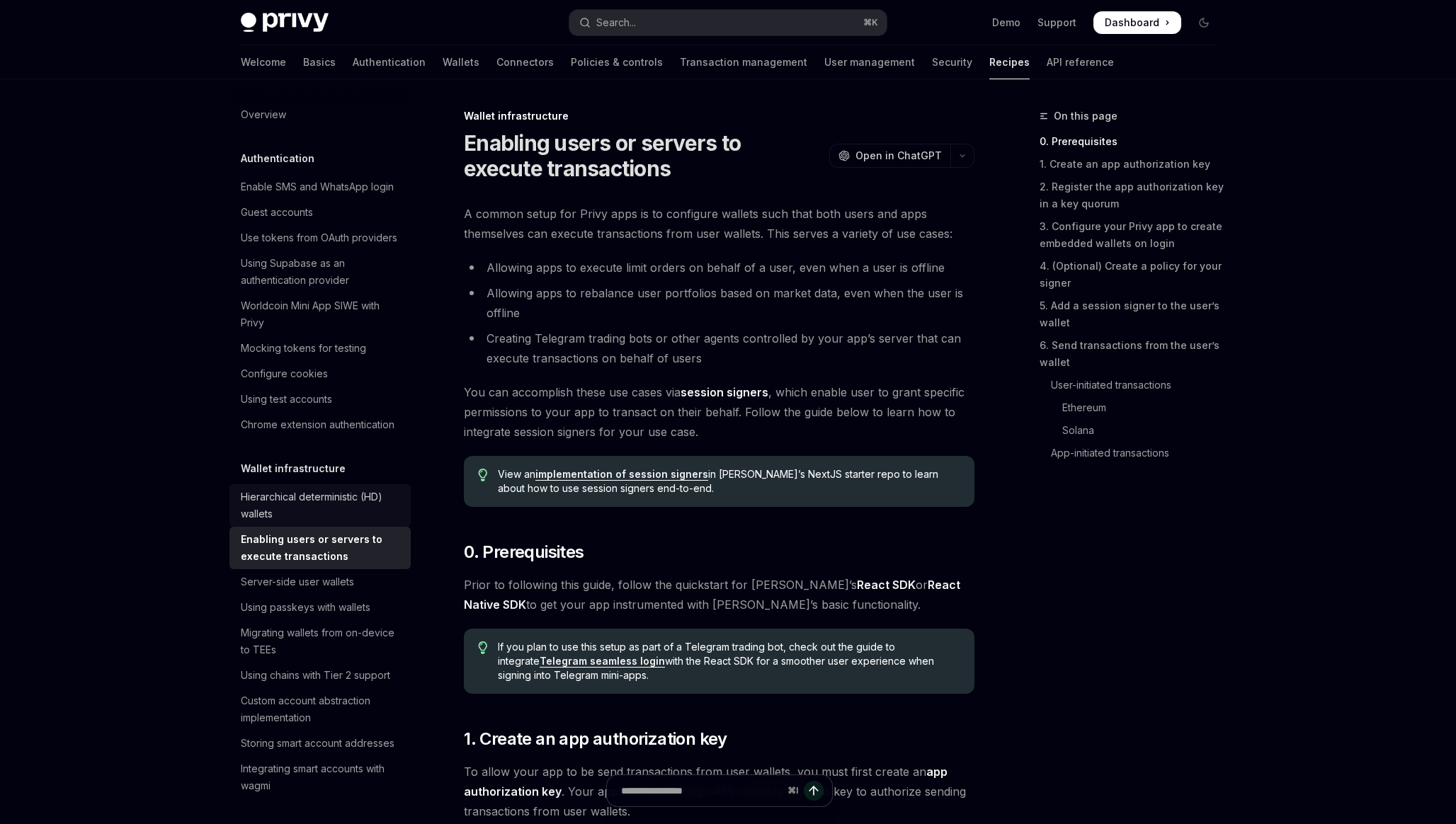
click at [348, 500] on div "Hierarchical deterministic (HD) wallets" at bounding box center [321, 505] width 161 height 34
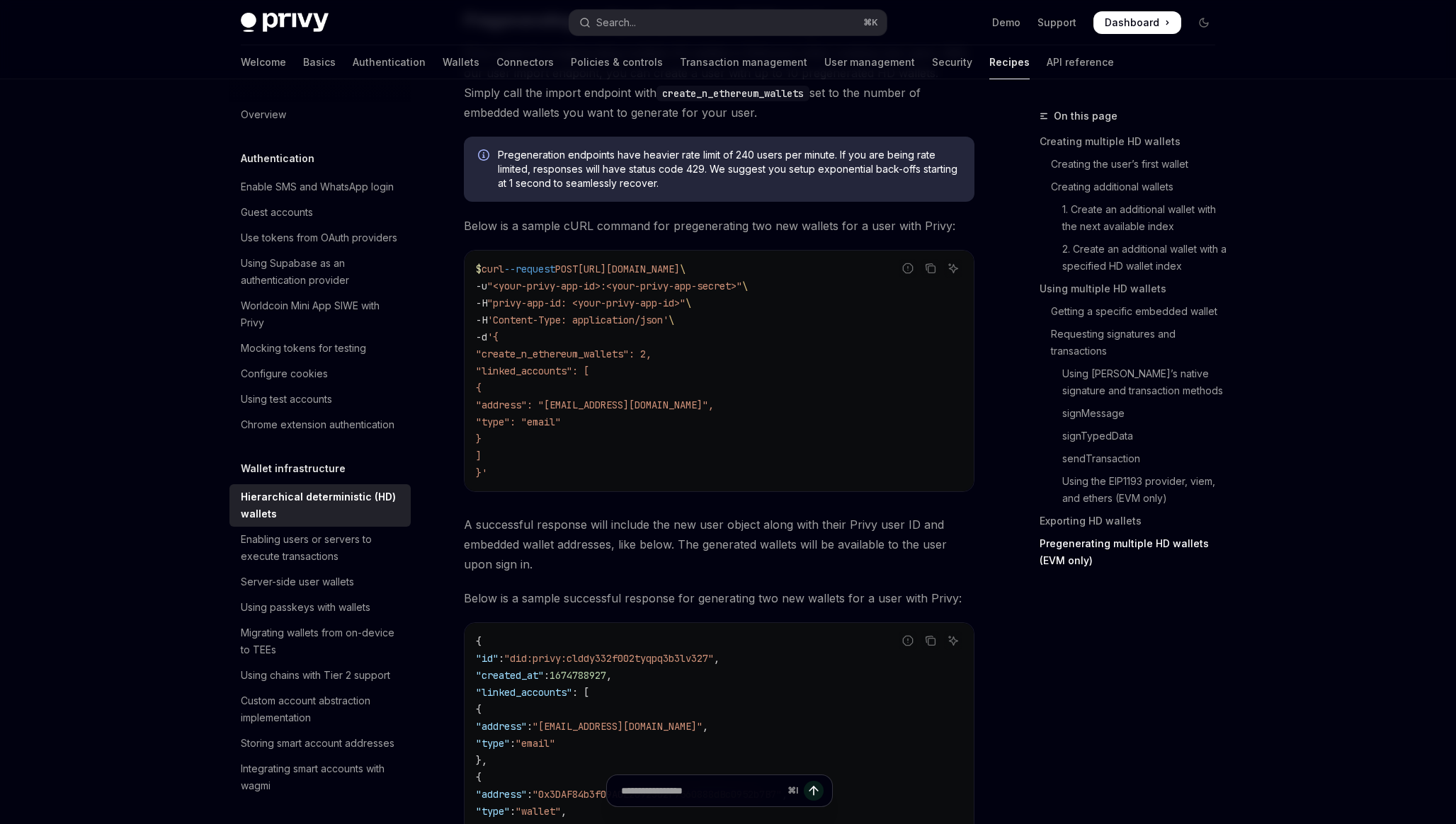
scroll to position [3988, 0]
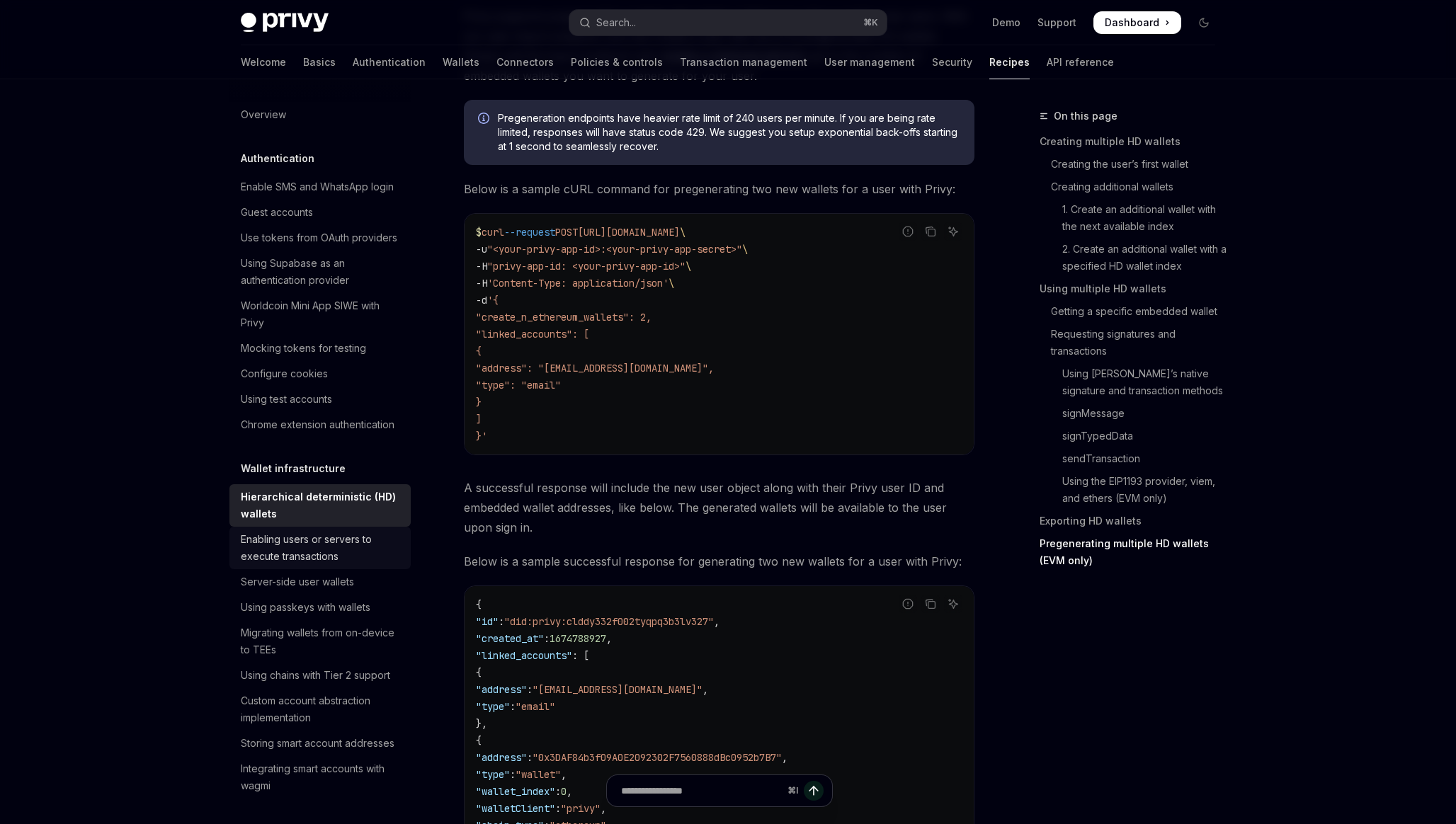
click at [358, 546] on div "Enabling users or servers to execute transactions" at bounding box center [321, 548] width 161 height 34
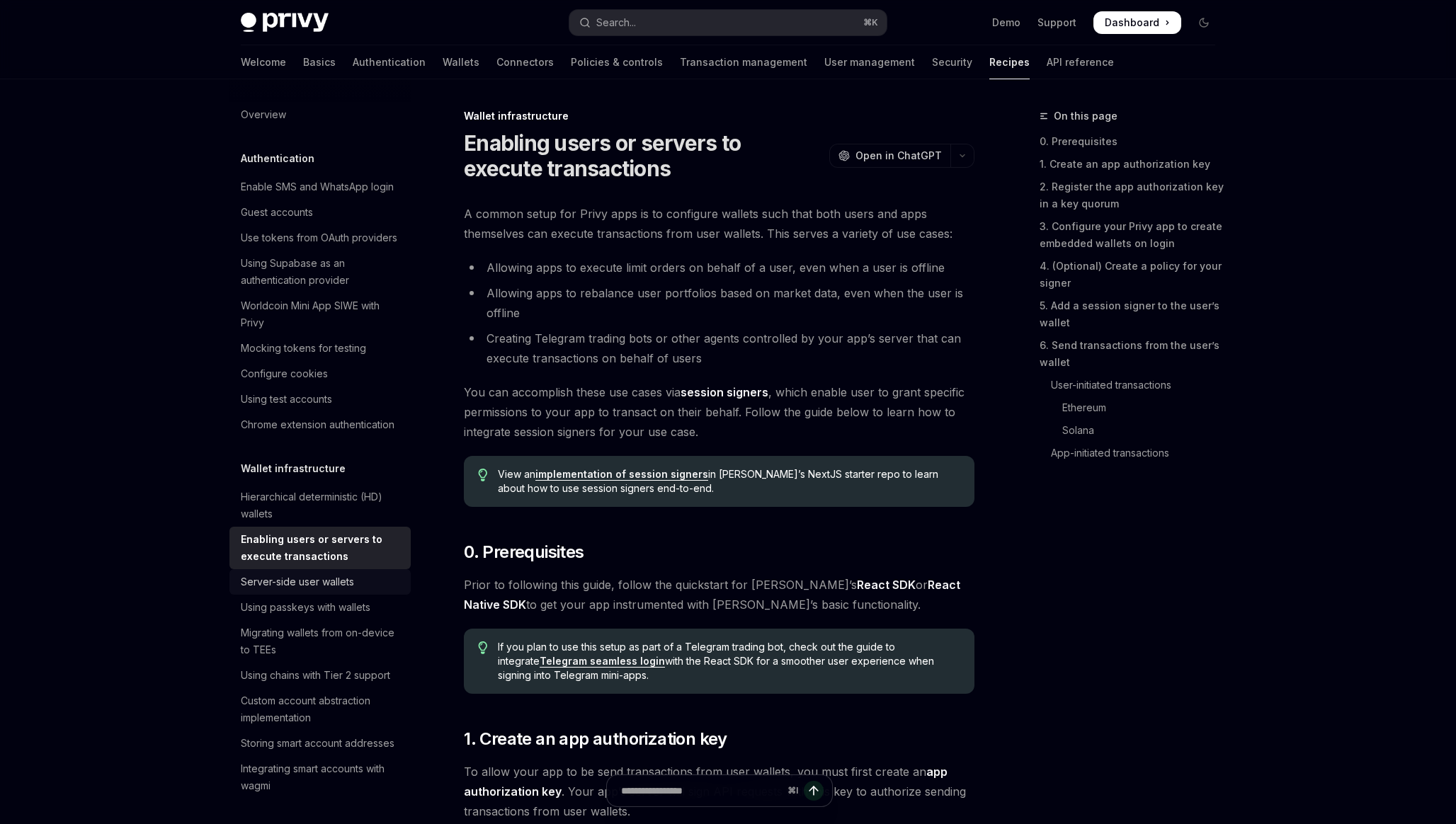
click at [350, 586] on div "Server-side user wallets" at bounding box center [298, 582] width 114 height 17
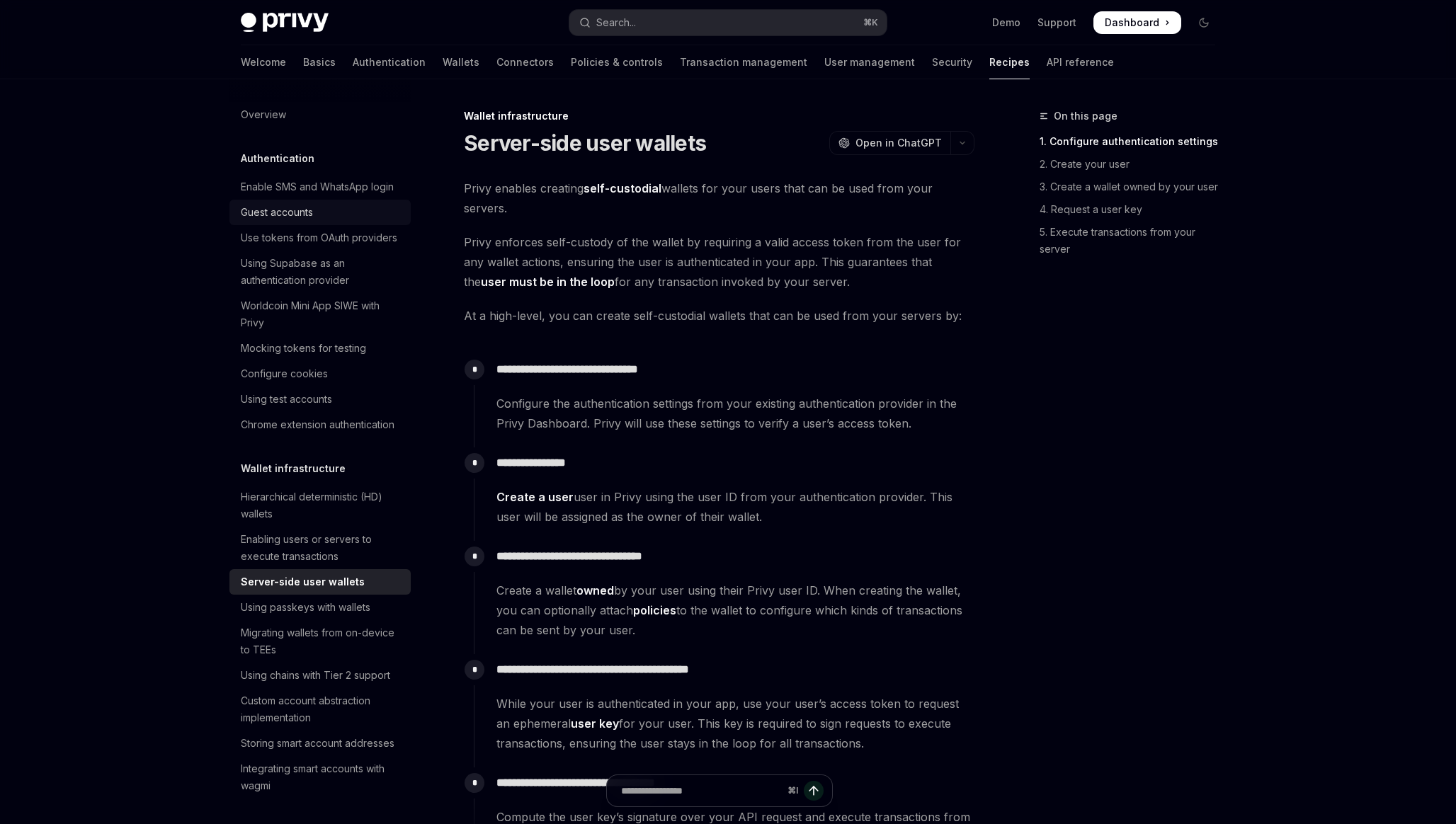
click at [337, 215] on div "Guest accounts" at bounding box center [321, 212] width 161 height 17
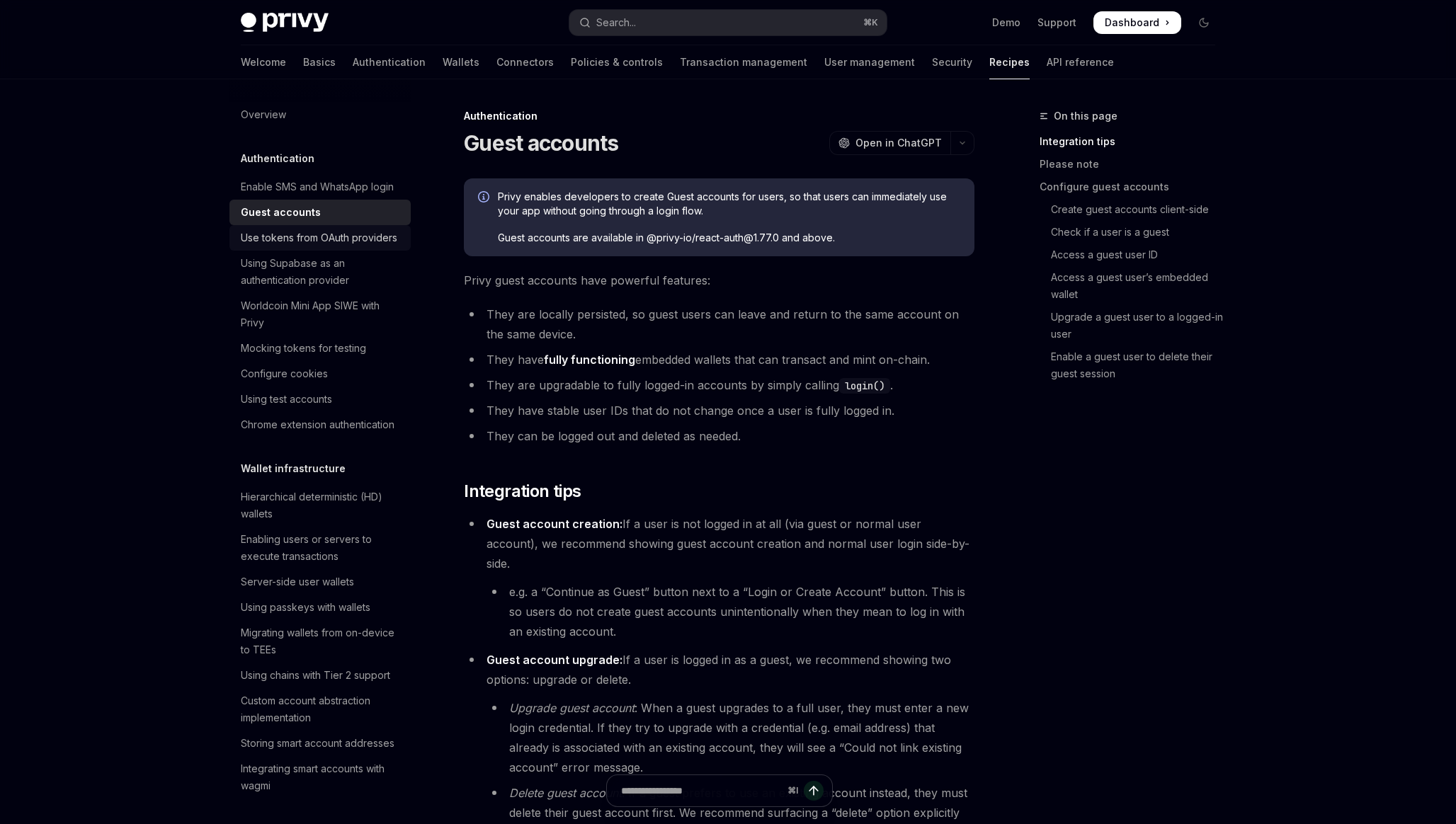
click at [337, 238] on div "Use tokens from OAuth providers" at bounding box center [319, 238] width 157 height 17
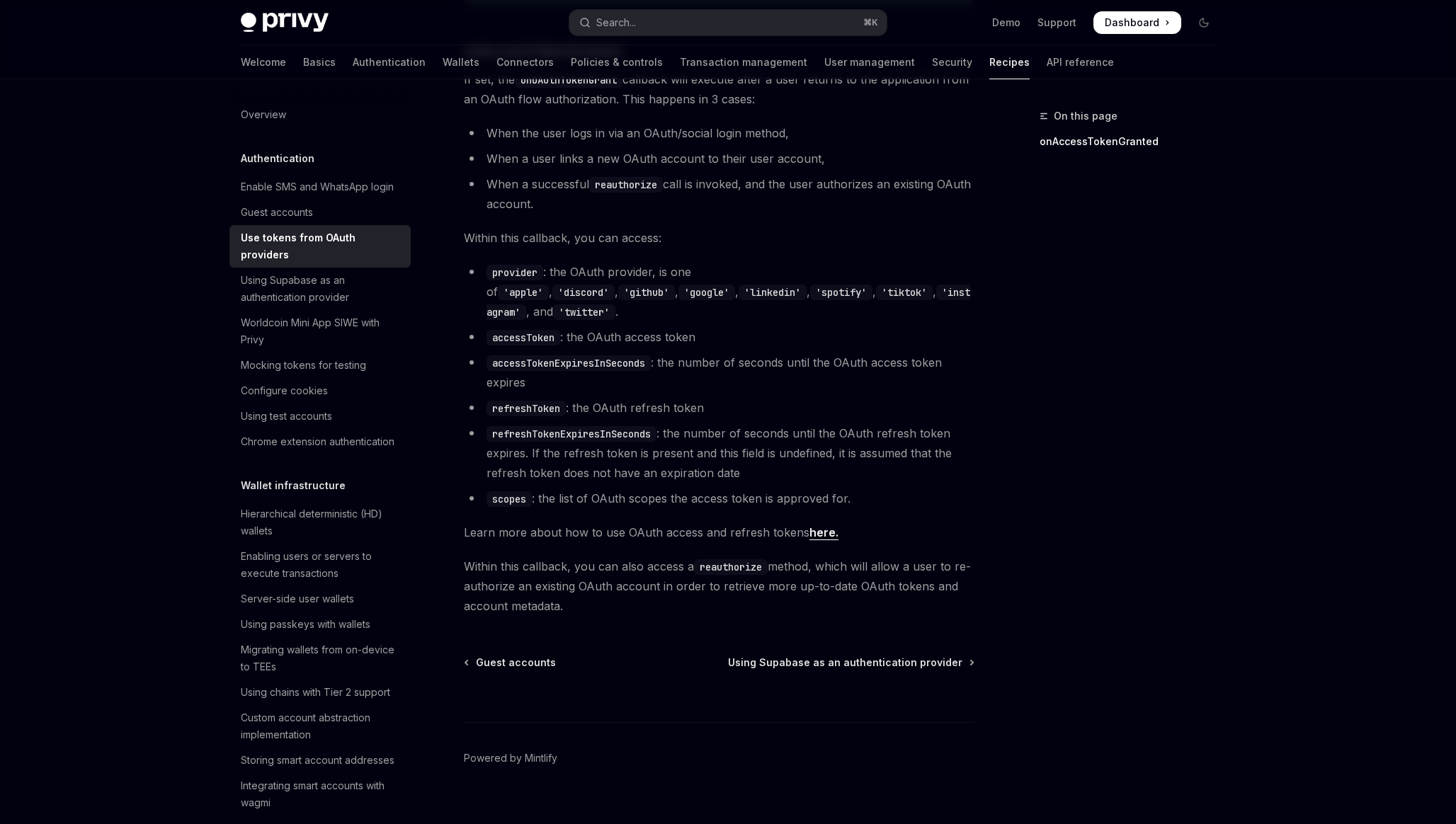
scroll to position [719, 0]
click at [319, 273] on div "Using Supabase as an authentication provider" at bounding box center [321, 289] width 161 height 34
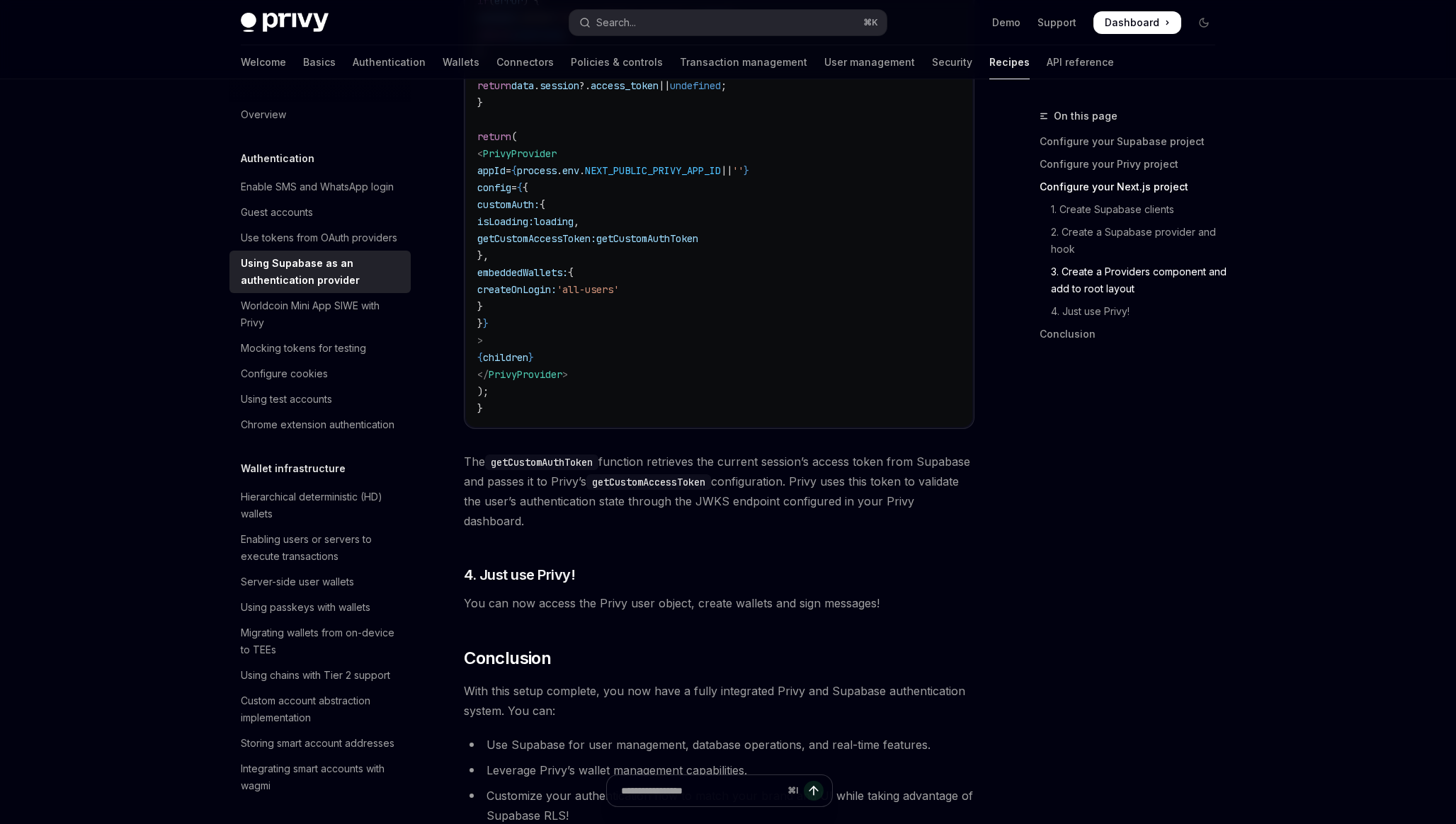
scroll to position [3460, 0]
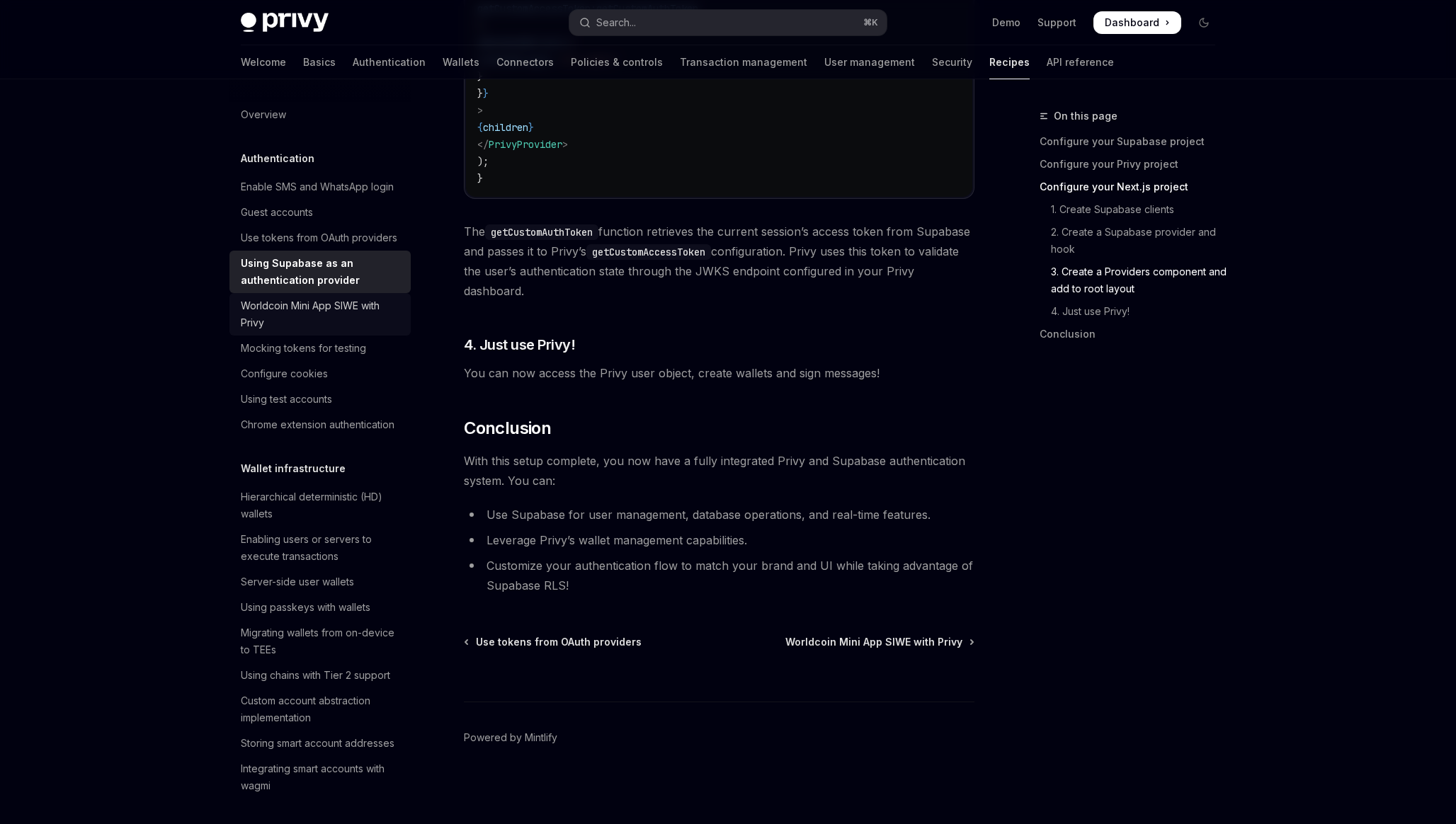
click at [324, 314] on div "Worldcoin Mini App SIWE with Privy" at bounding box center [321, 315] width 161 height 34
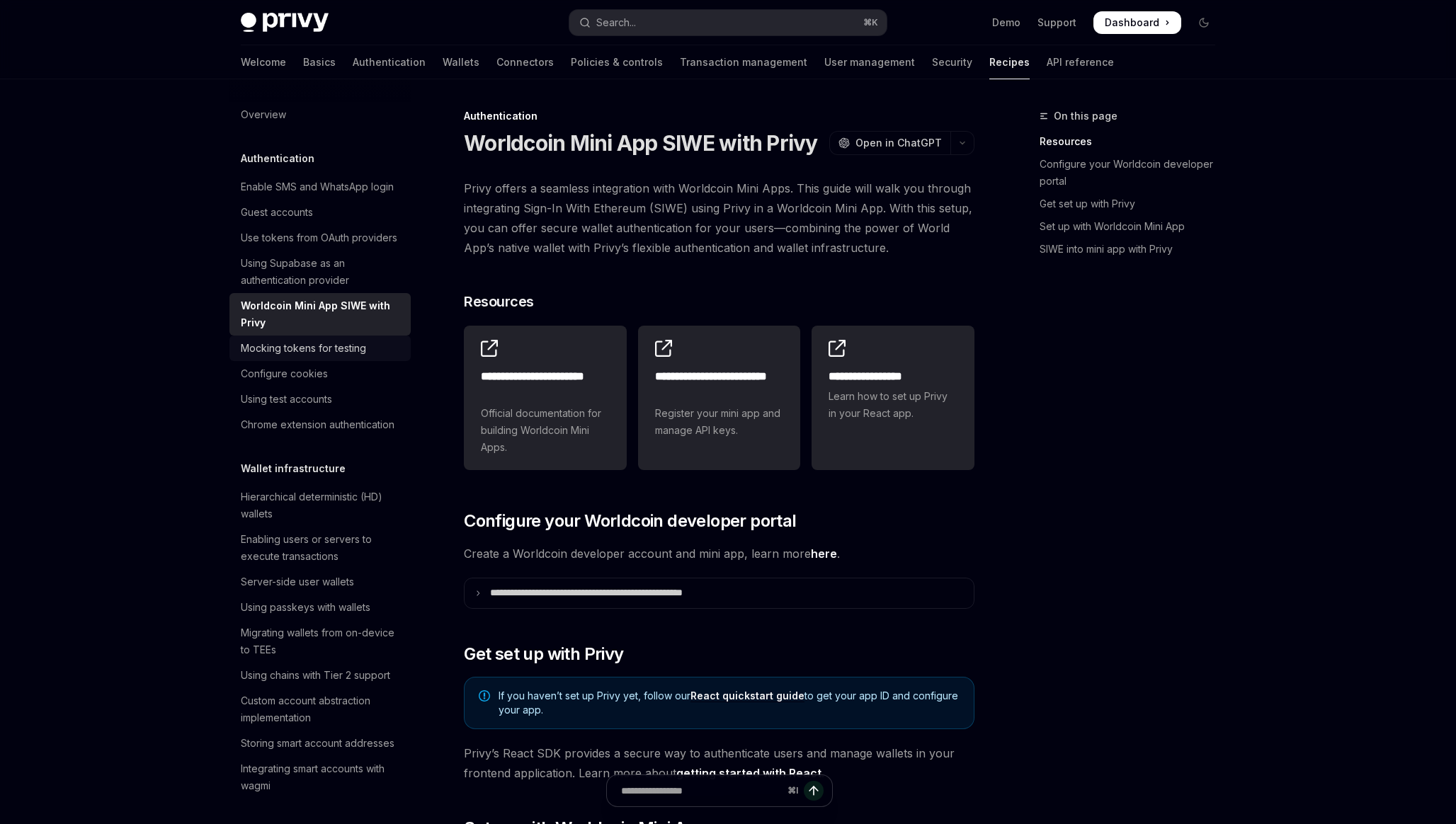
click at [332, 343] on div "Mocking tokens for testing" at bounding box center [303, 348] width 126 height 17
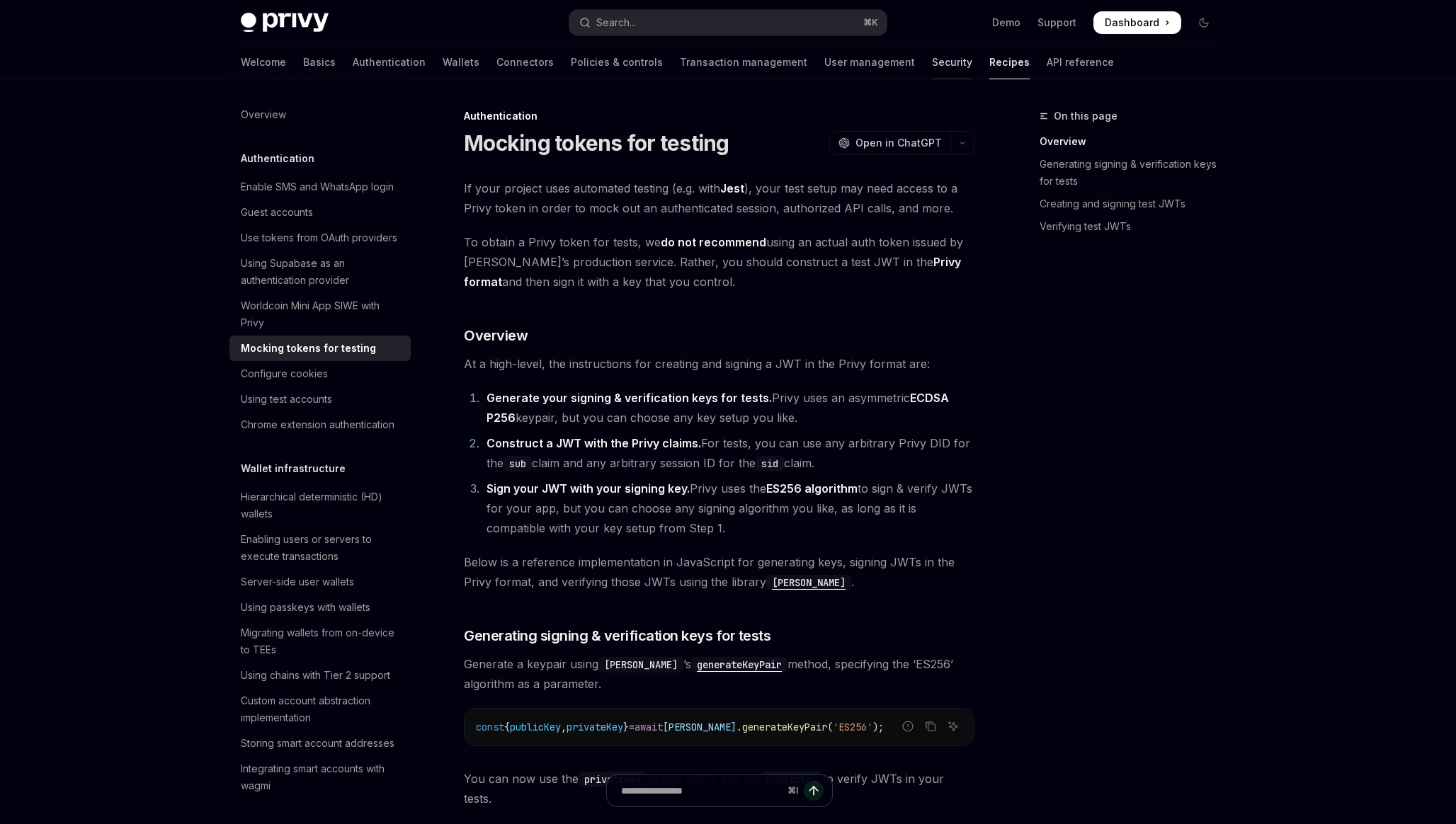
click at [932, 61] on link "Security" at bounding box center [952, 62] width 41 height 34
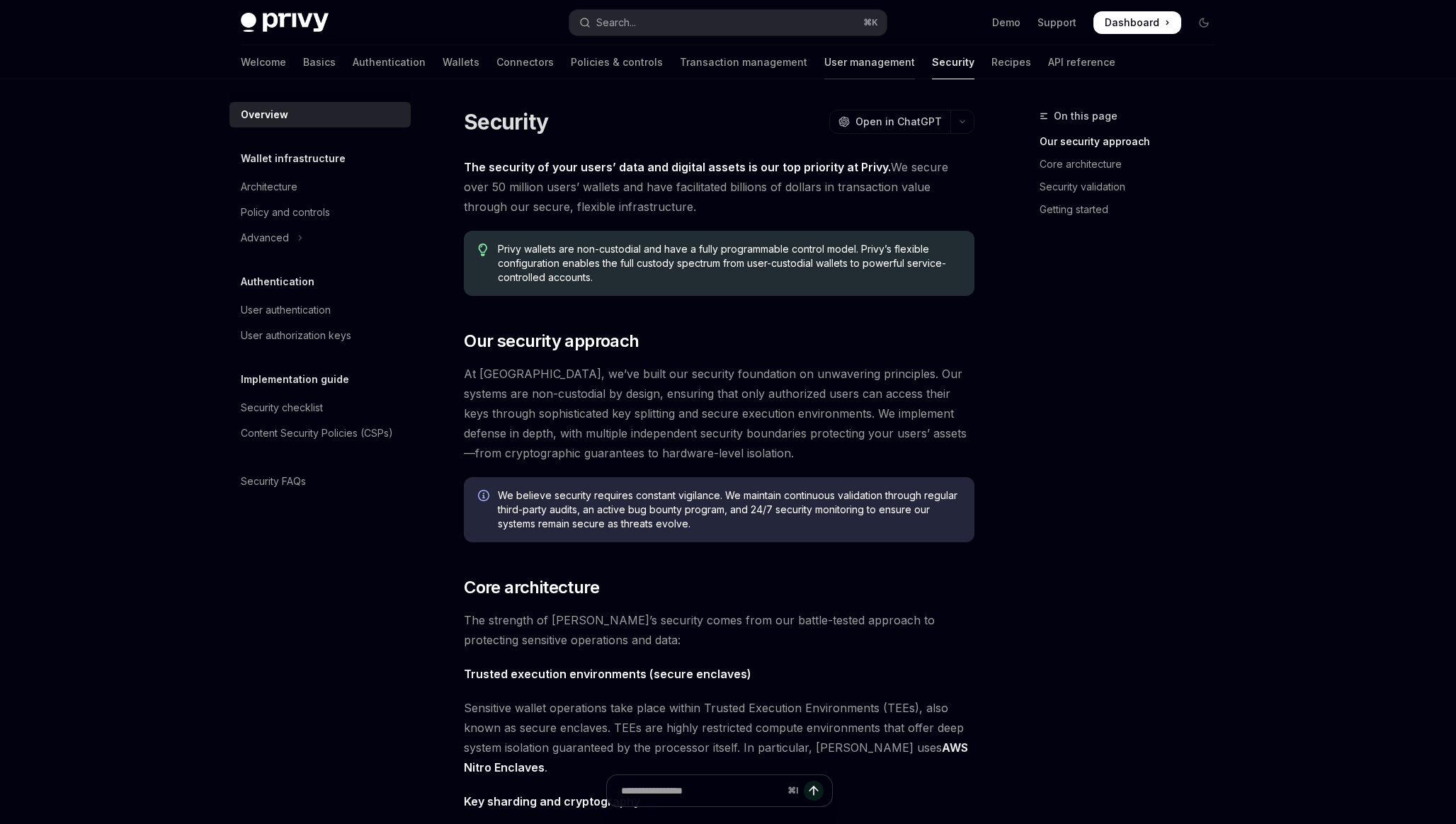
click at [824, 70] on link "User management" at bounding box center [870, 62] width 91 height 34
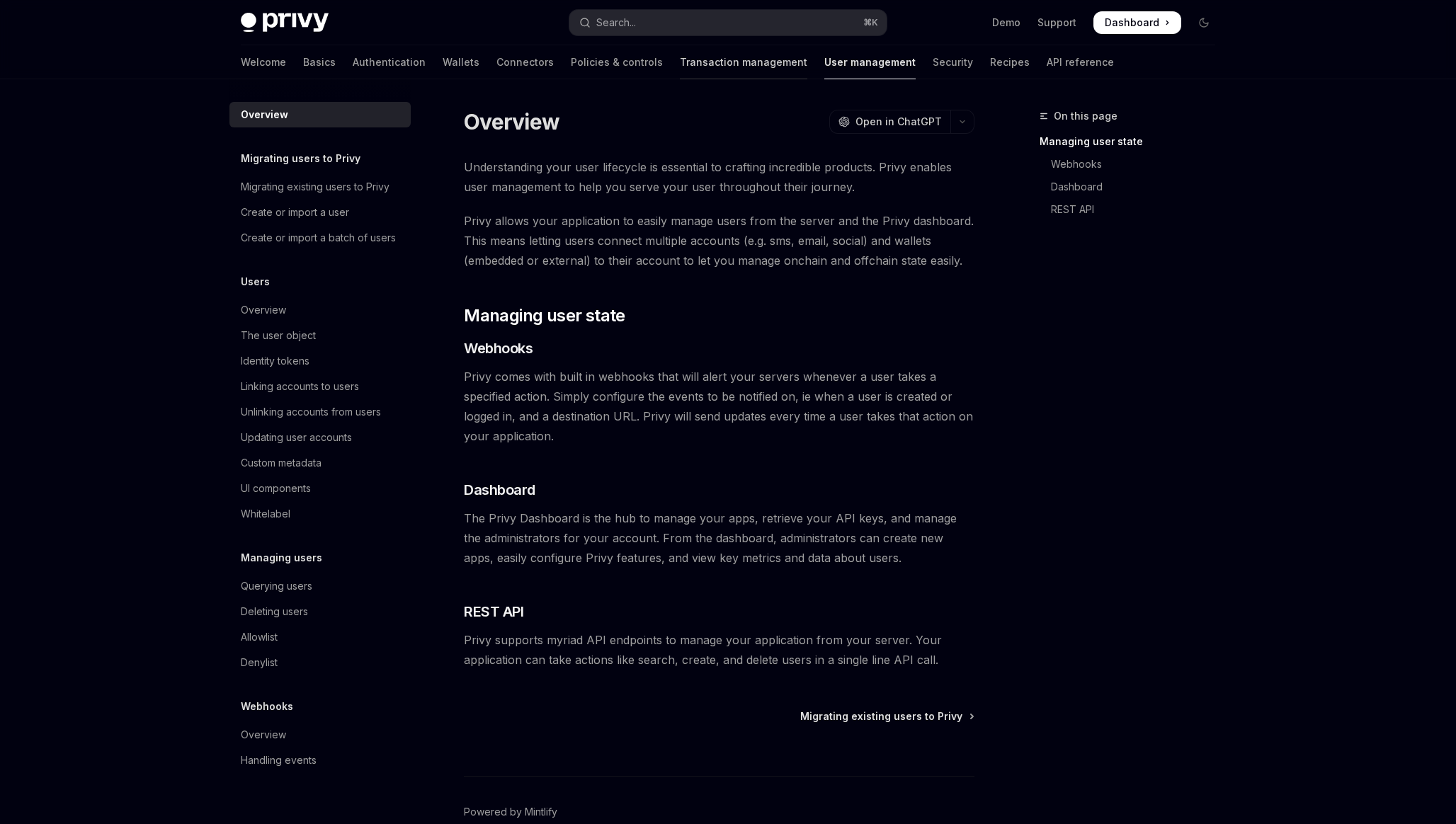
click at [695, 61] on link "Transaction management" at bounding box center [743, 62] width 127 height 34
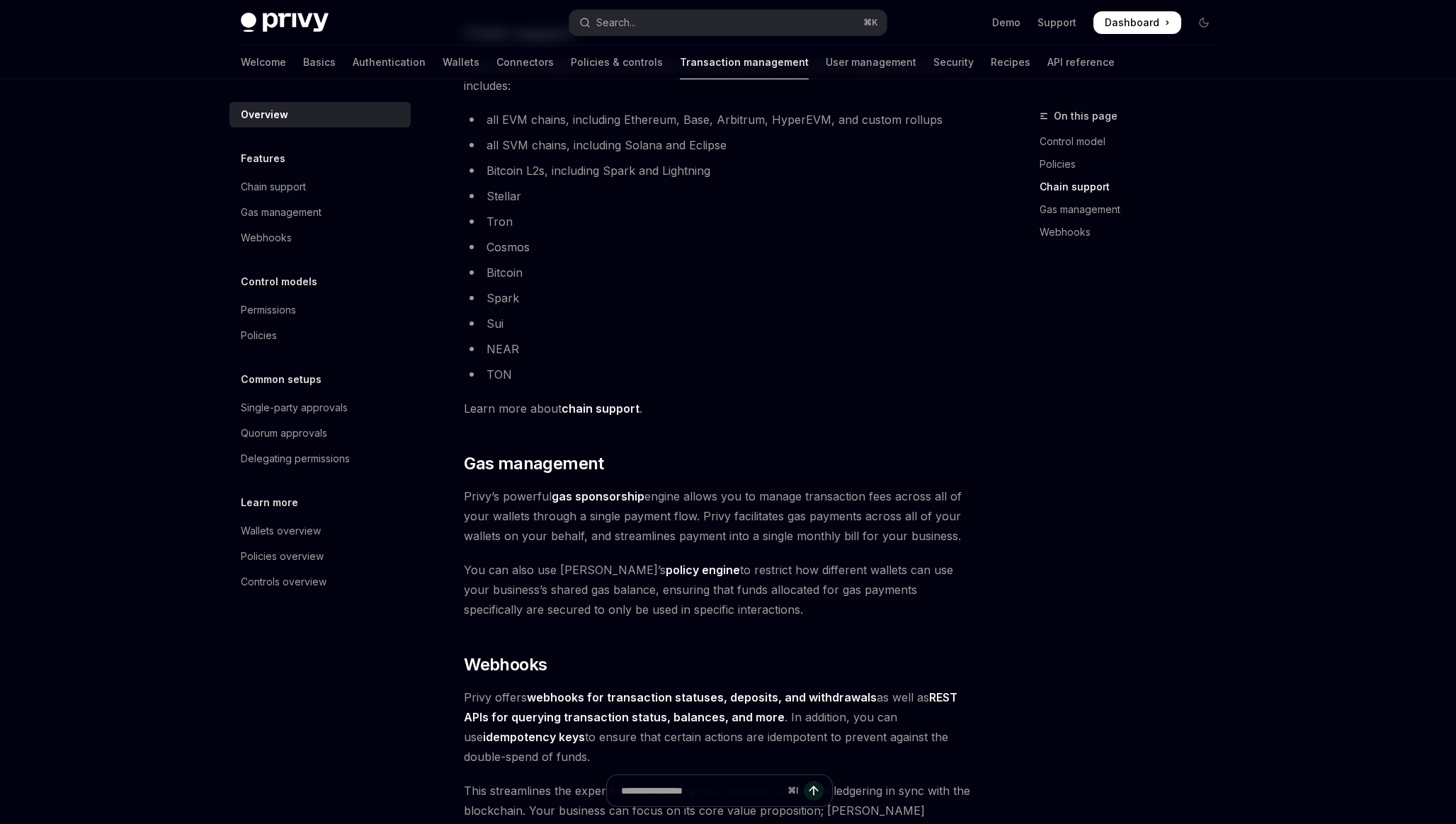
scroll to position [826, 0]
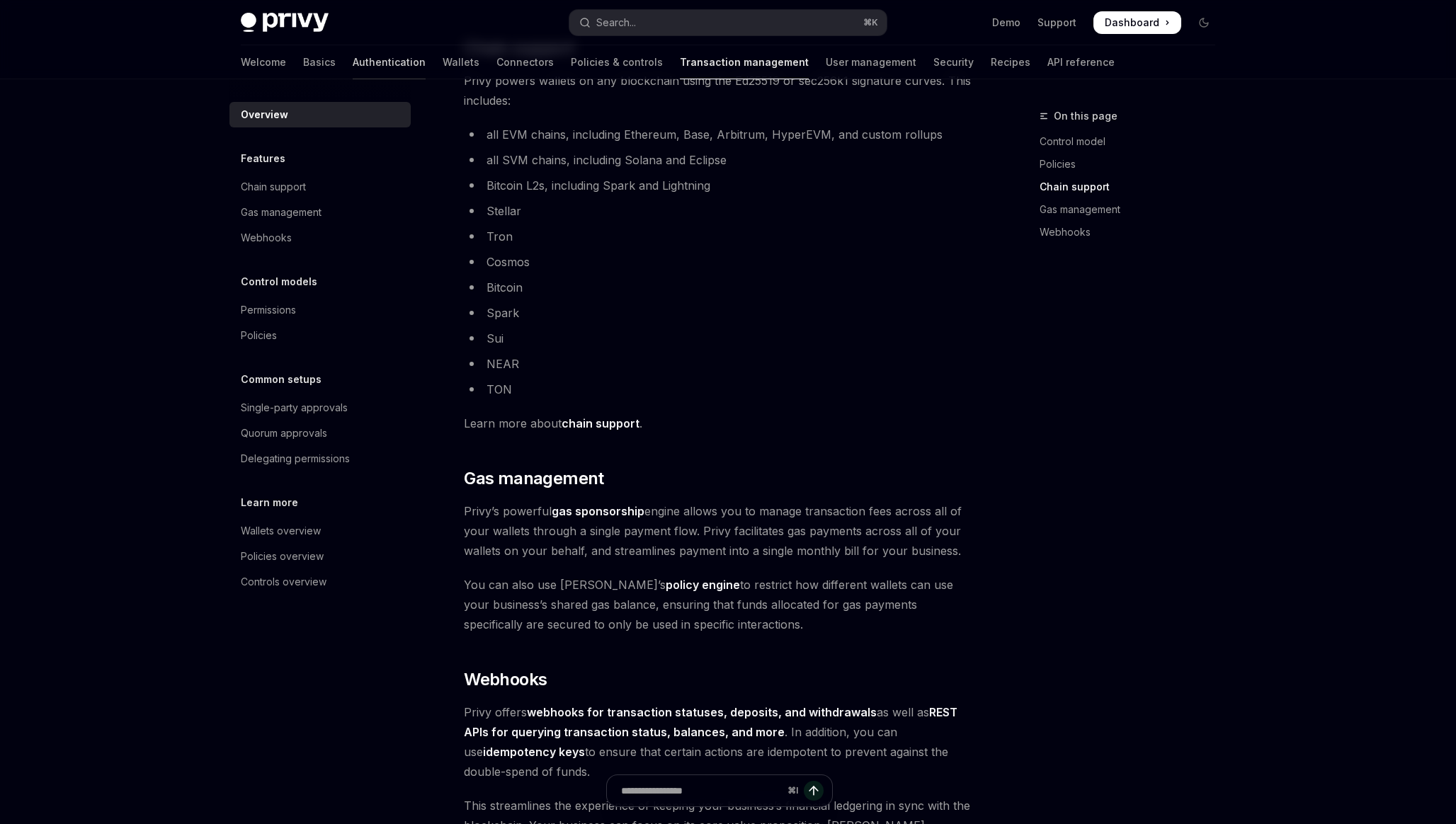
click at [353, 65] on link "Authentication" at bounding box center [389, 62] width 73 height 34
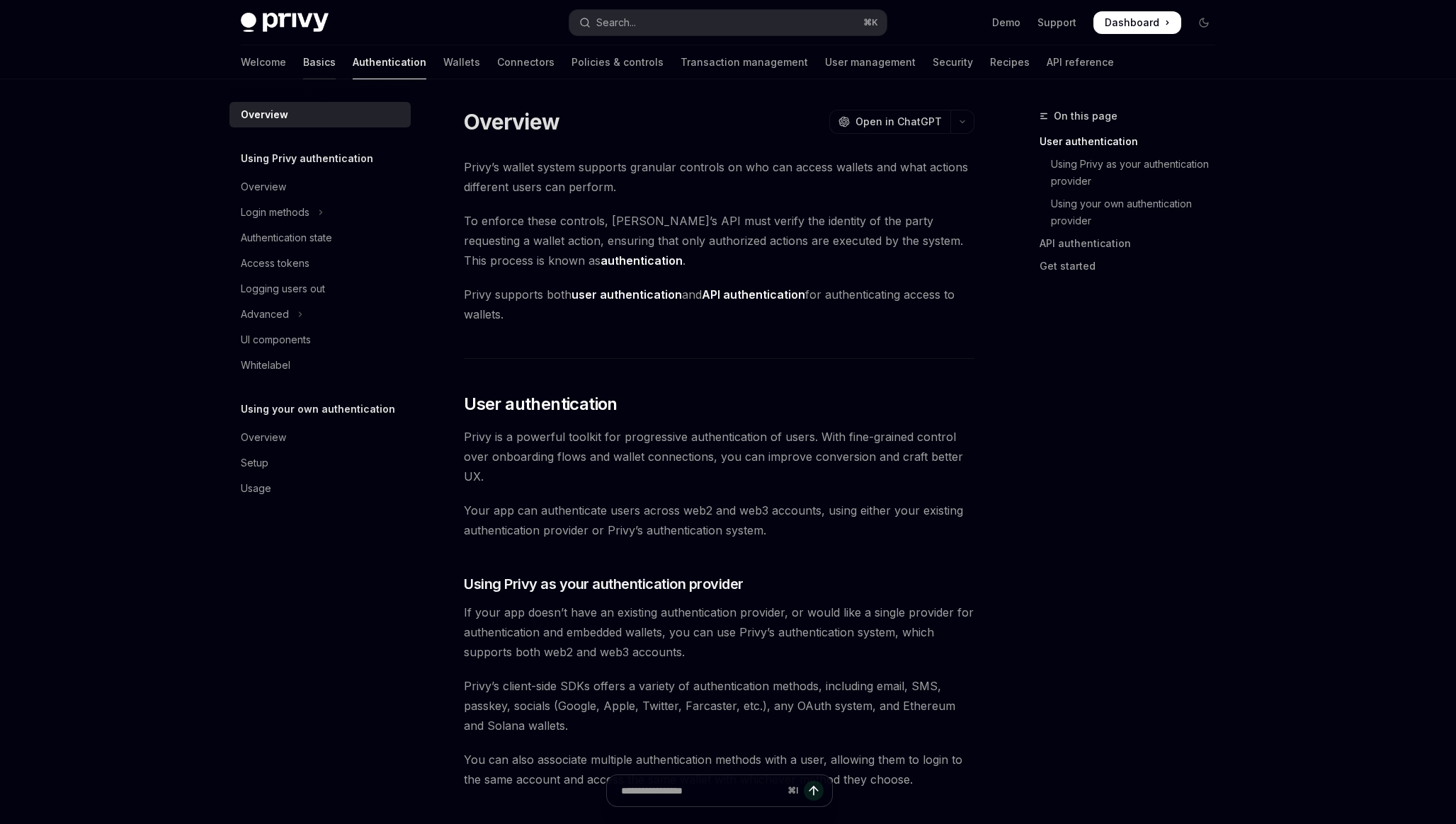
click at [303, 65] on link "Basics" at bounding box center [320, 62] width 32 height 34
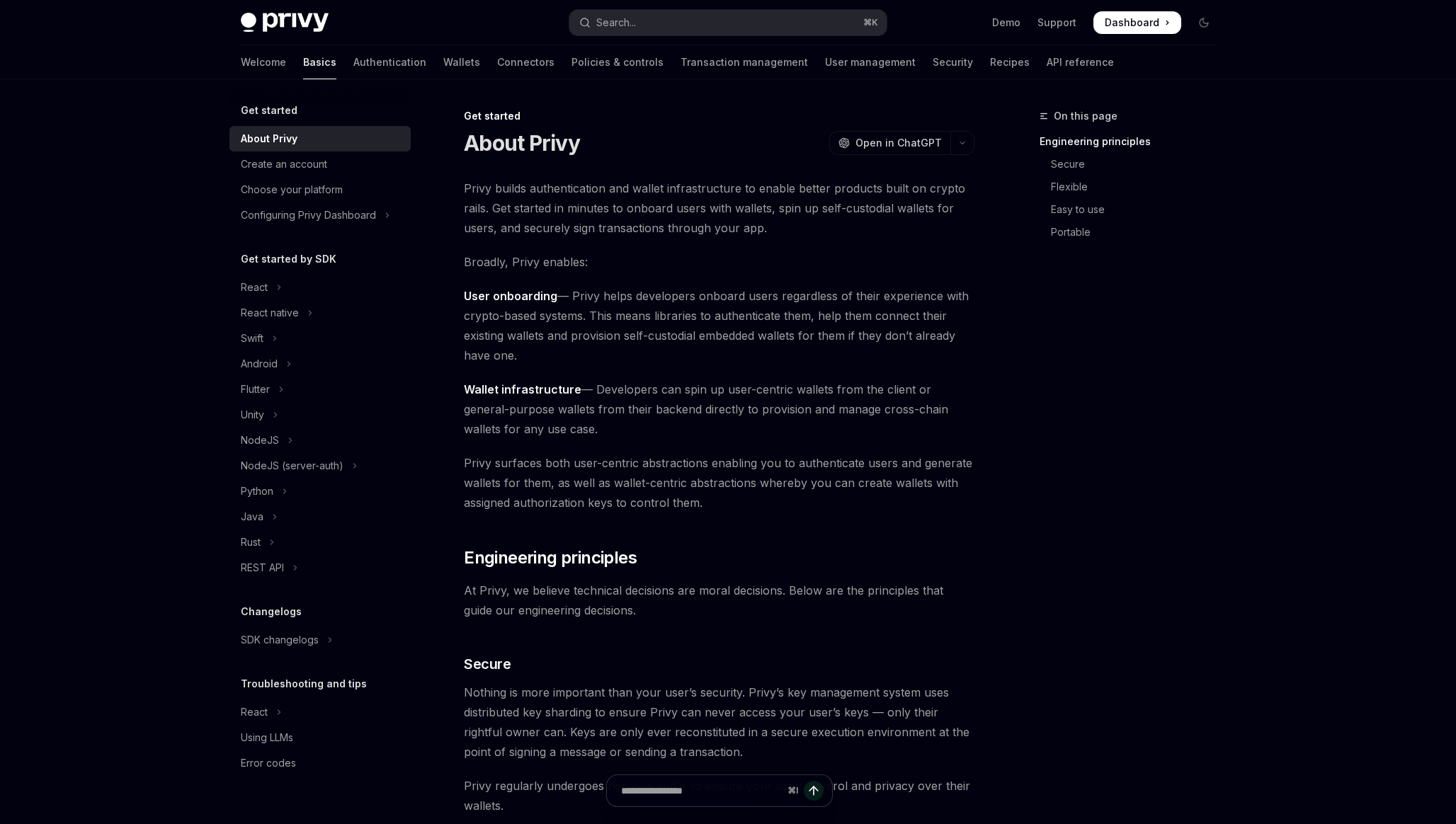
type textarea "*"
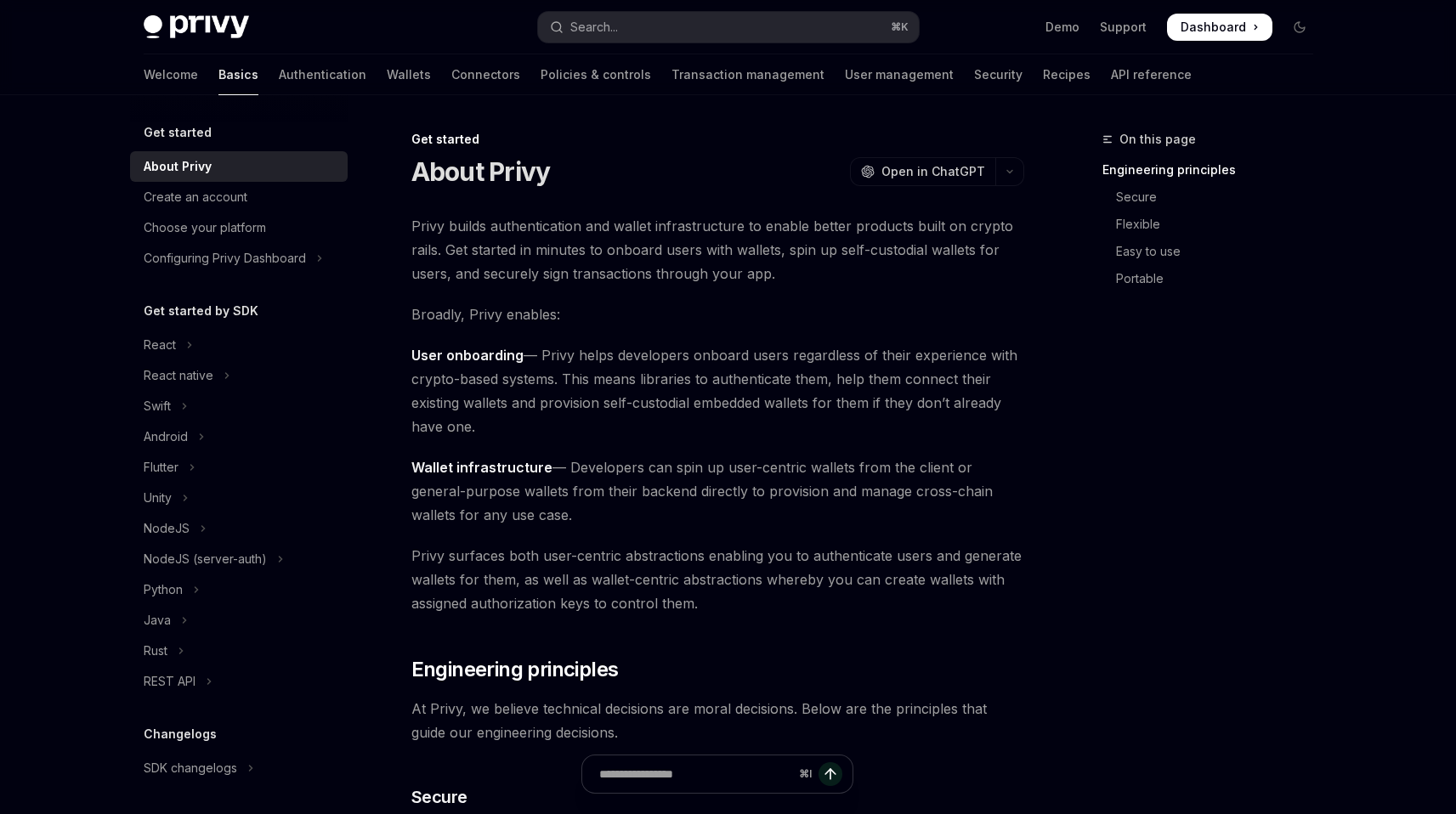
scroll to position [110, 0]
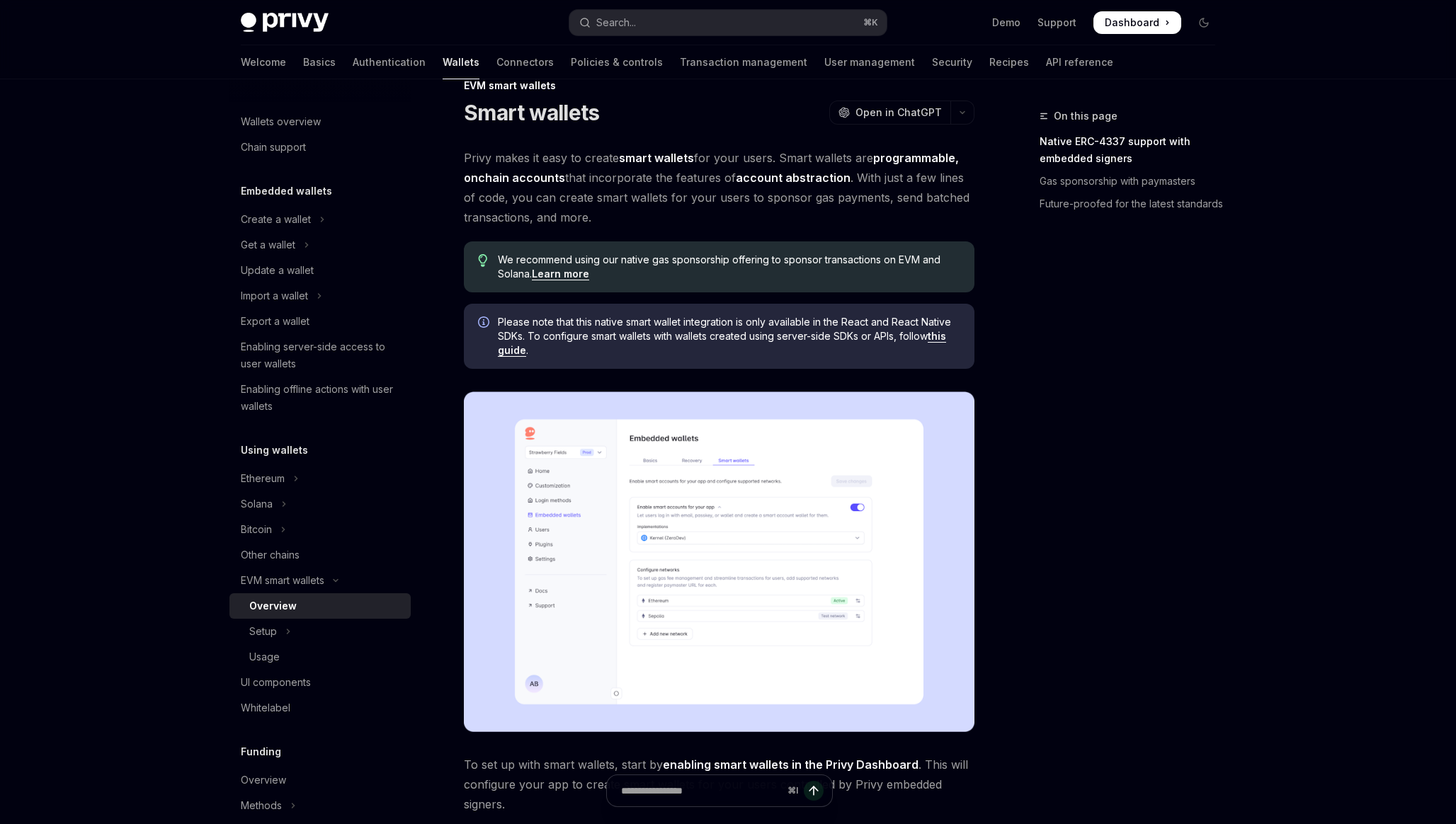
scroll to position [75, 0]
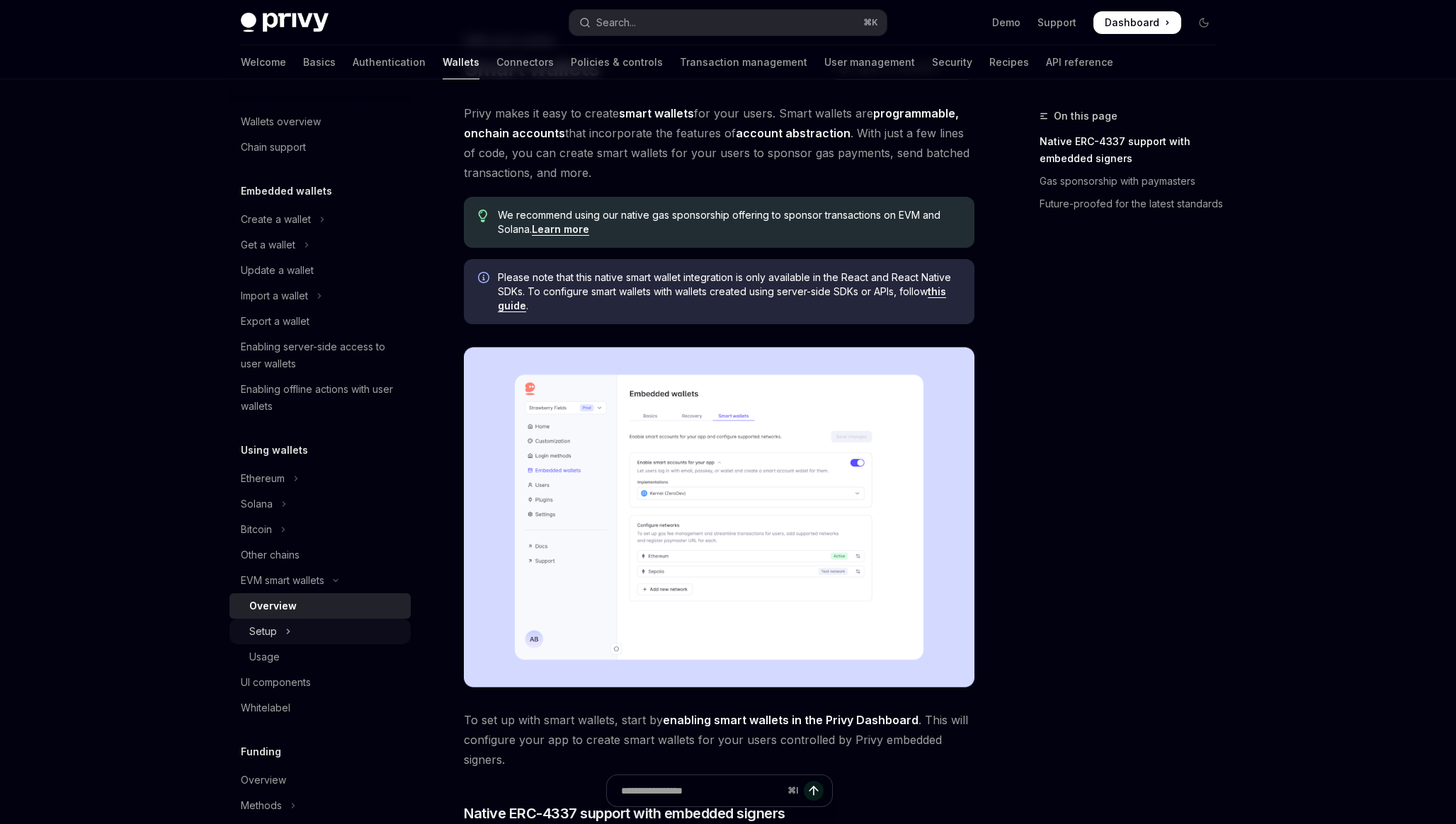
click at [299, 629] on button "Setup" at bounding box center [320, 631] width 181 height 25
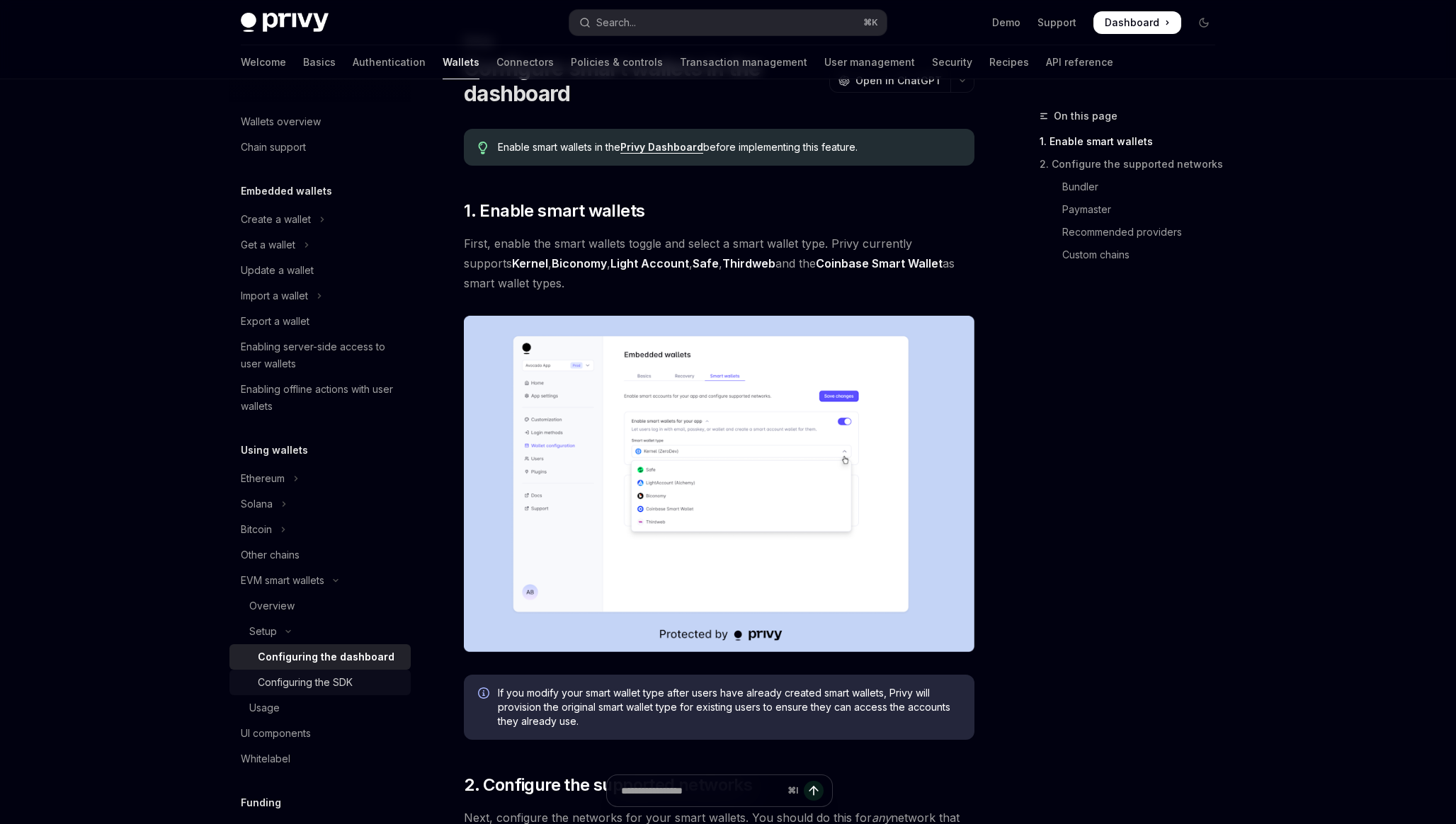
click at [302, 672] on link "Configuring the SDK" at bounding box center [320, 682] width 181 height 25
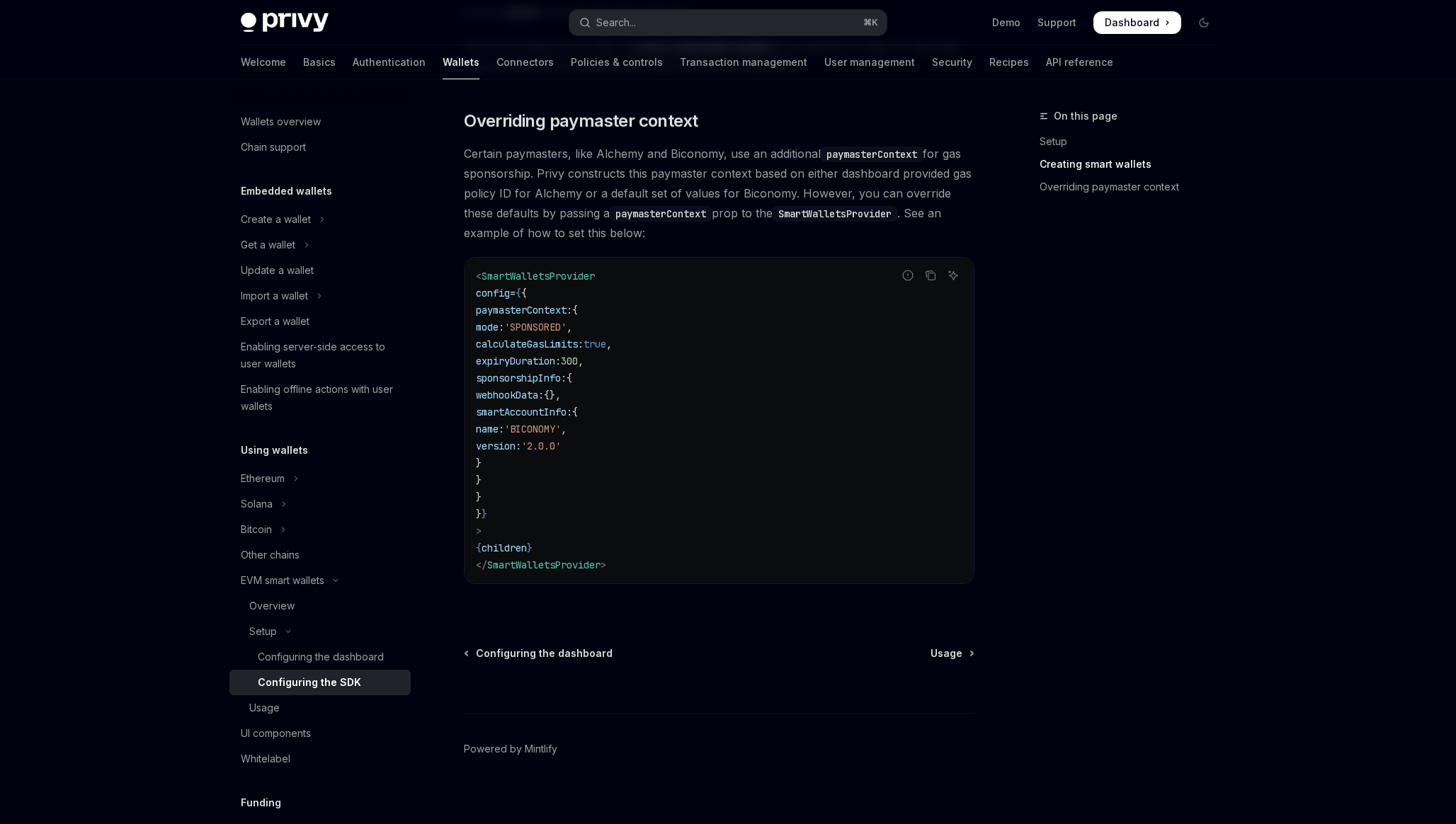
scroll to position [1037, 0]
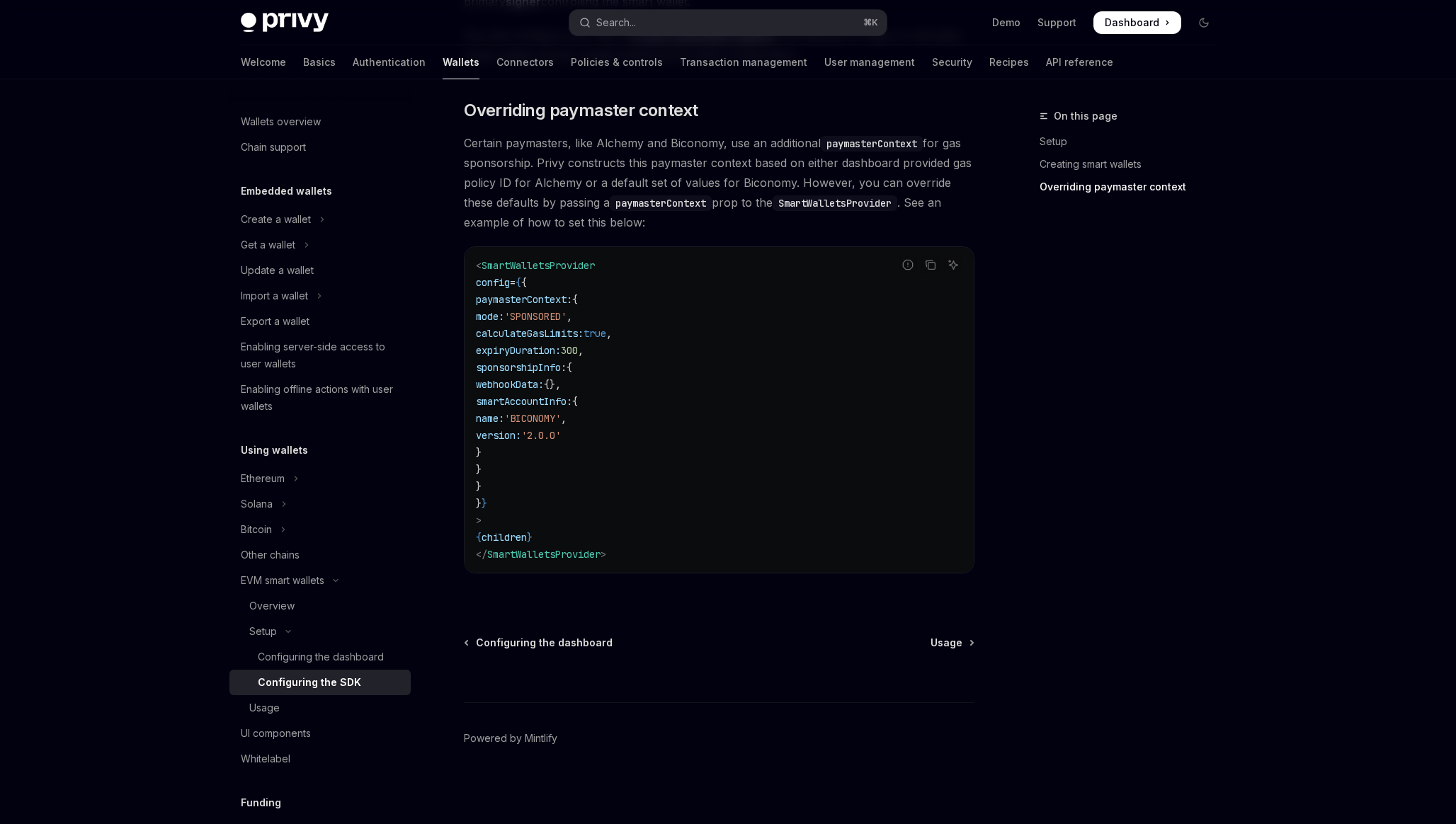
type textarea "*"
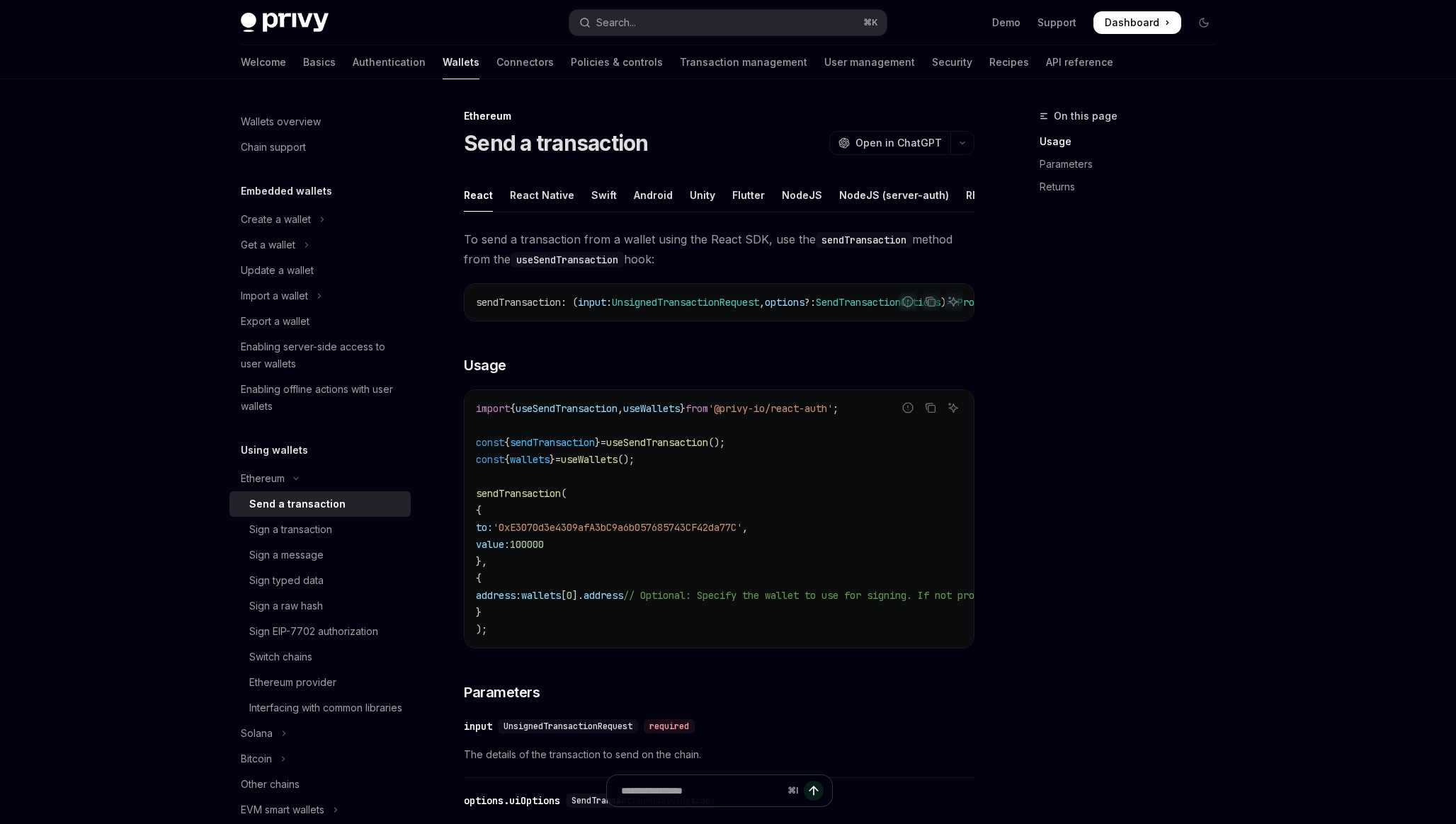
type textarea "*"
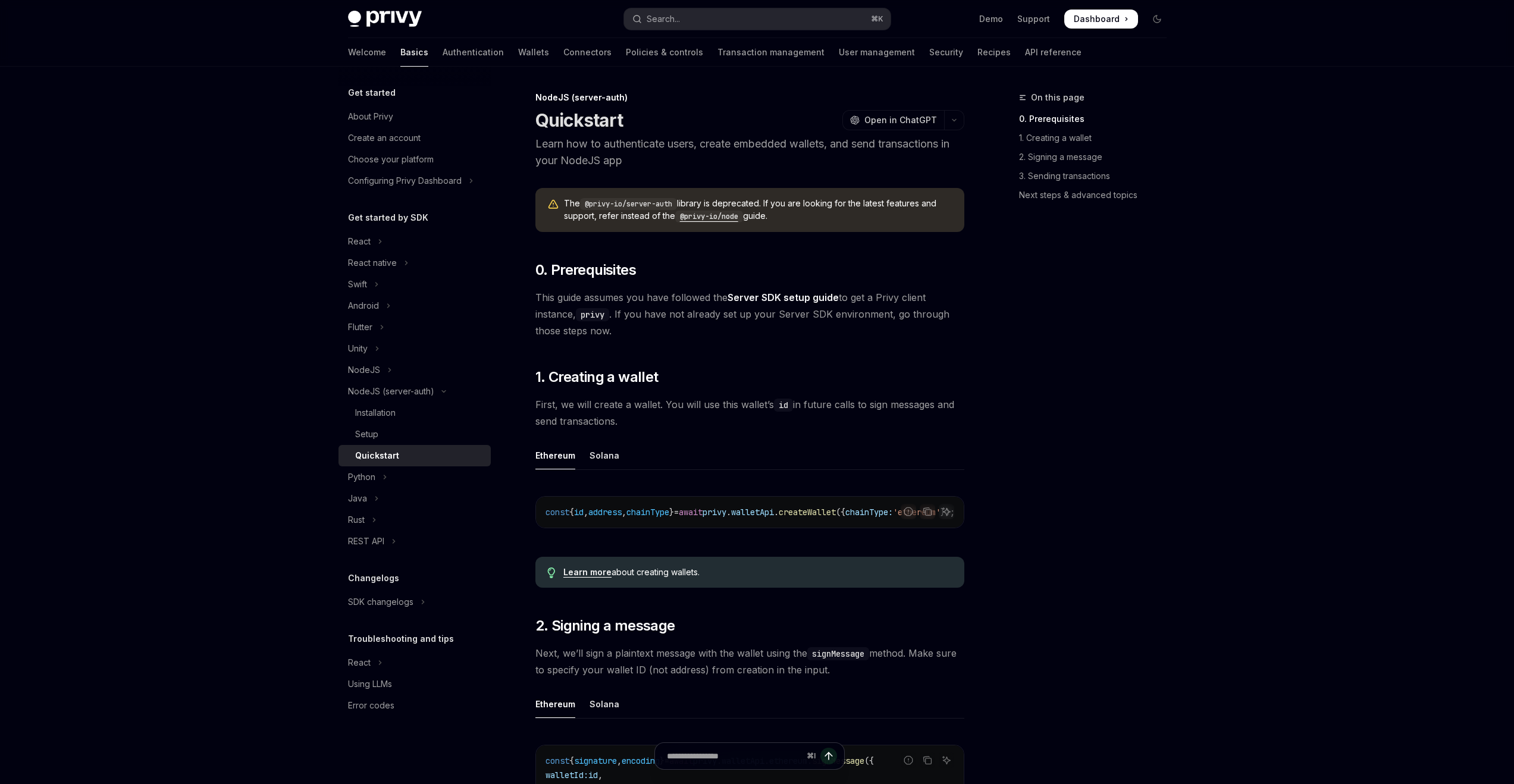
type textarea "*"
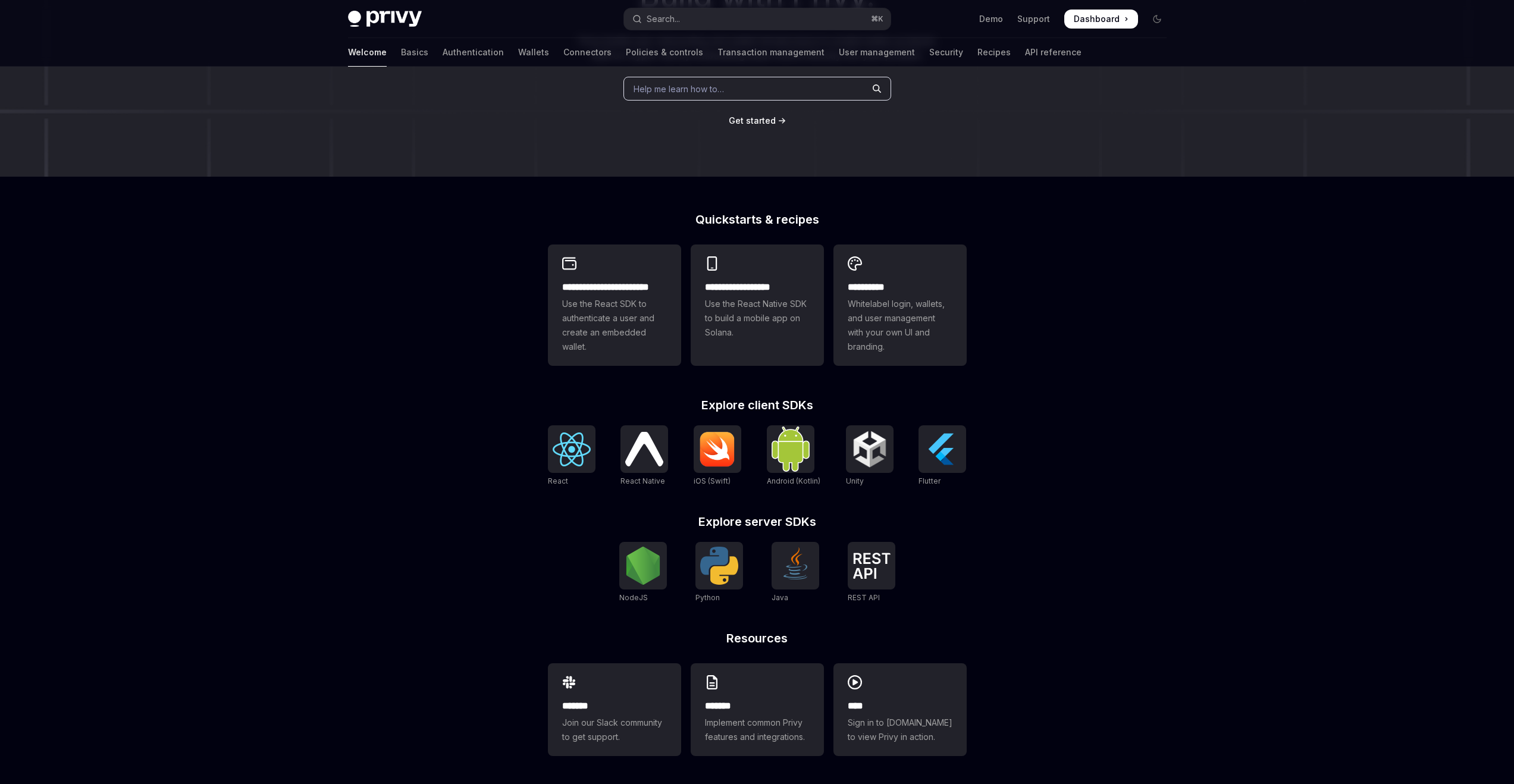
scroll to position [159, 0]
type textarea "*"
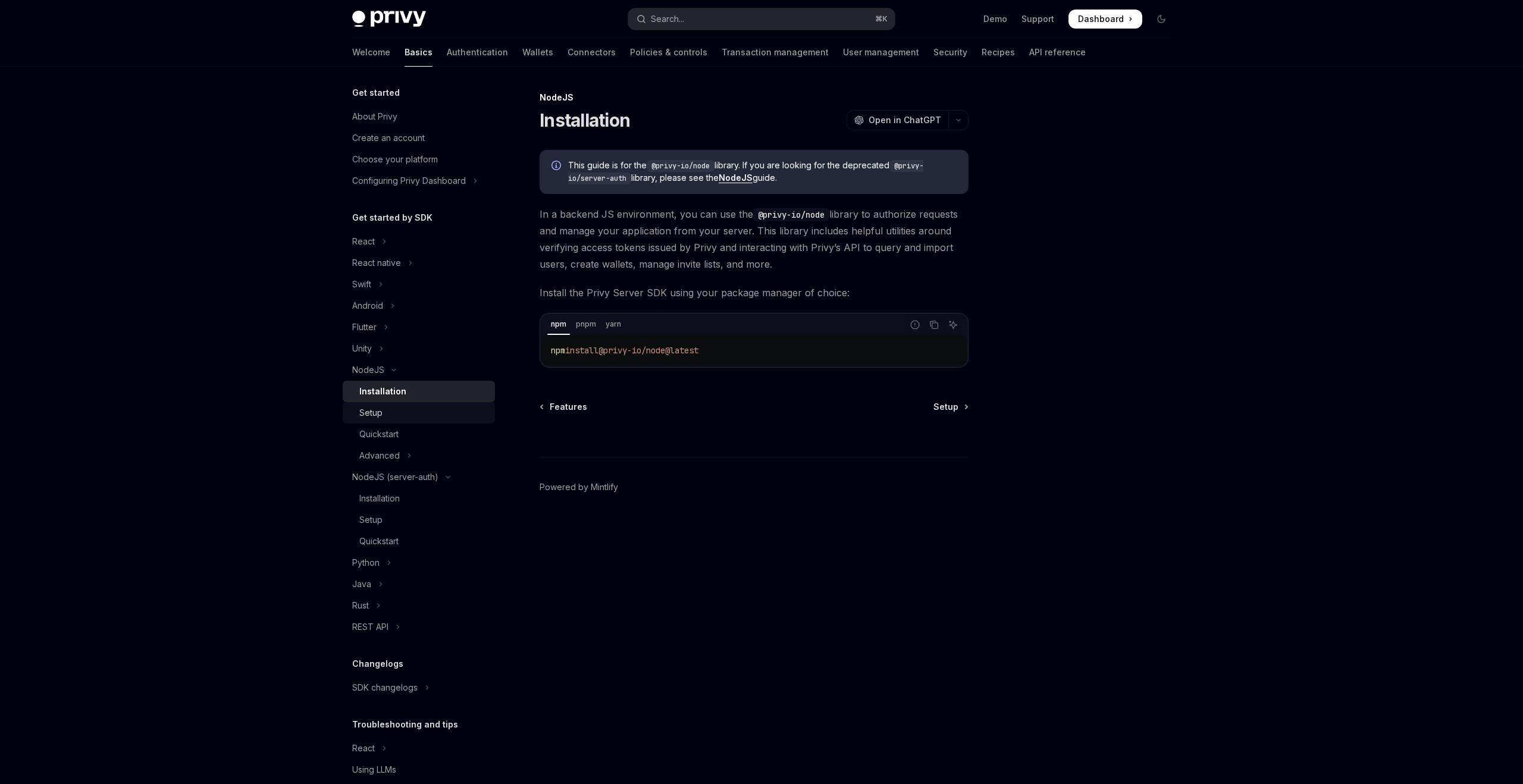
click at [447, 409] on div "Setup" at bounding box center [423, 412] width 129 height 14
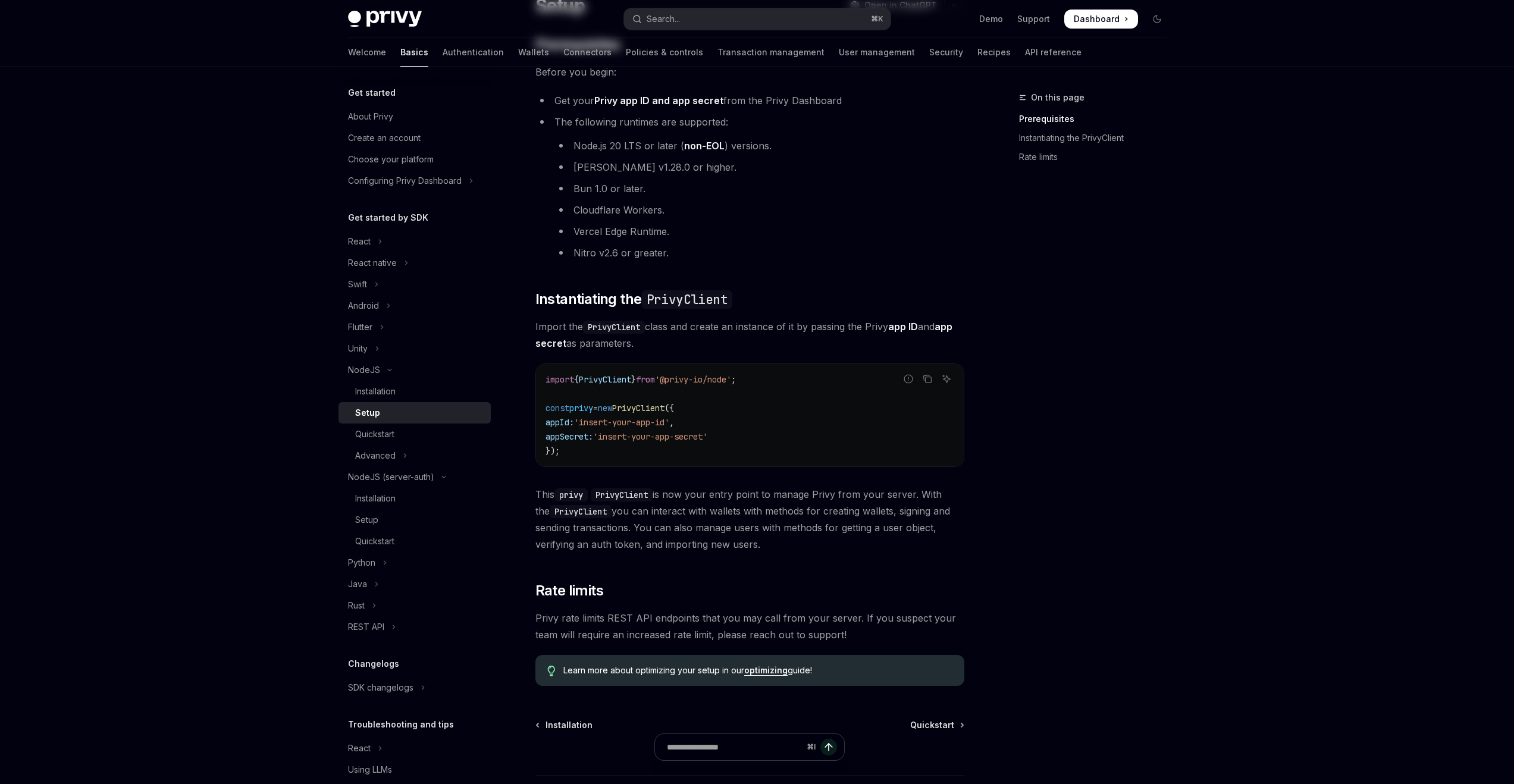
scroll to position [208, 0]
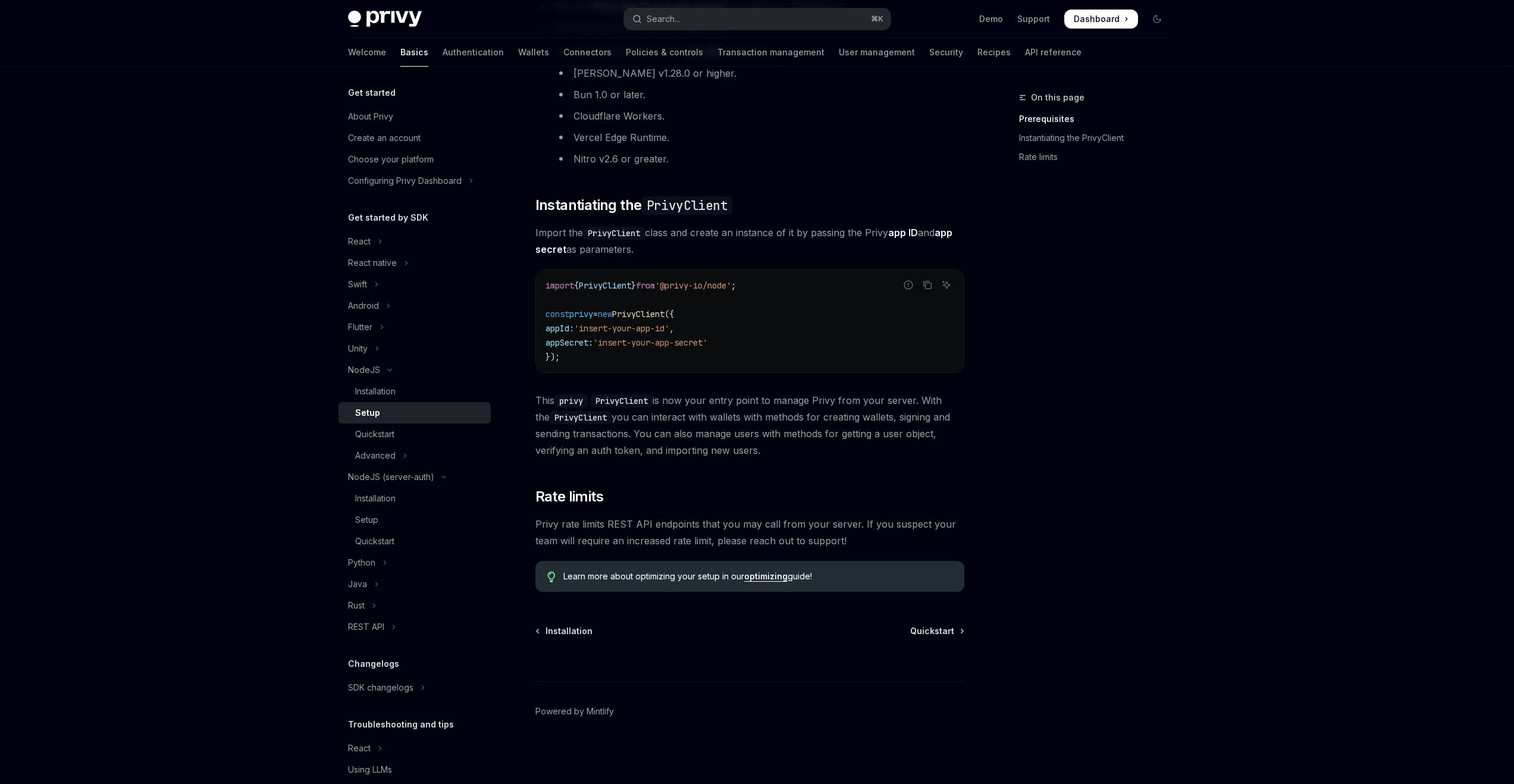
click at [1160, 6] on div "Privy Docs home page Search... ⌘ K Demo Support Dashboard Dashboard Search..." at bounding box center [757, 19] width 818 height 38
click at [1160, 17] on icon "Toggle dark mode" at bounding box center [1157, 19] width 10 height 10
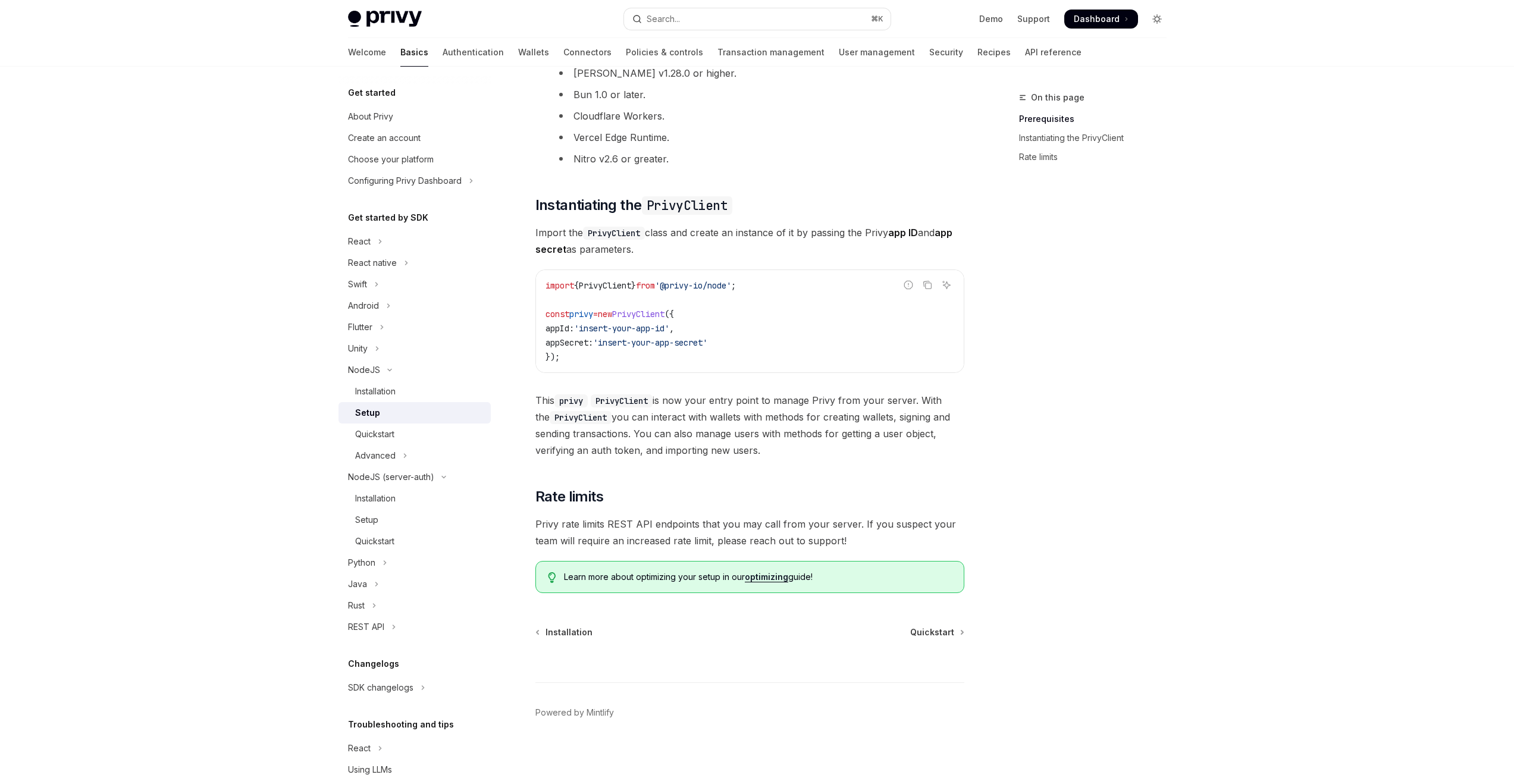
click at [1160, 17] on icon "Toggle dark mode" at bounding box center [1157, 19] width 10 height 10
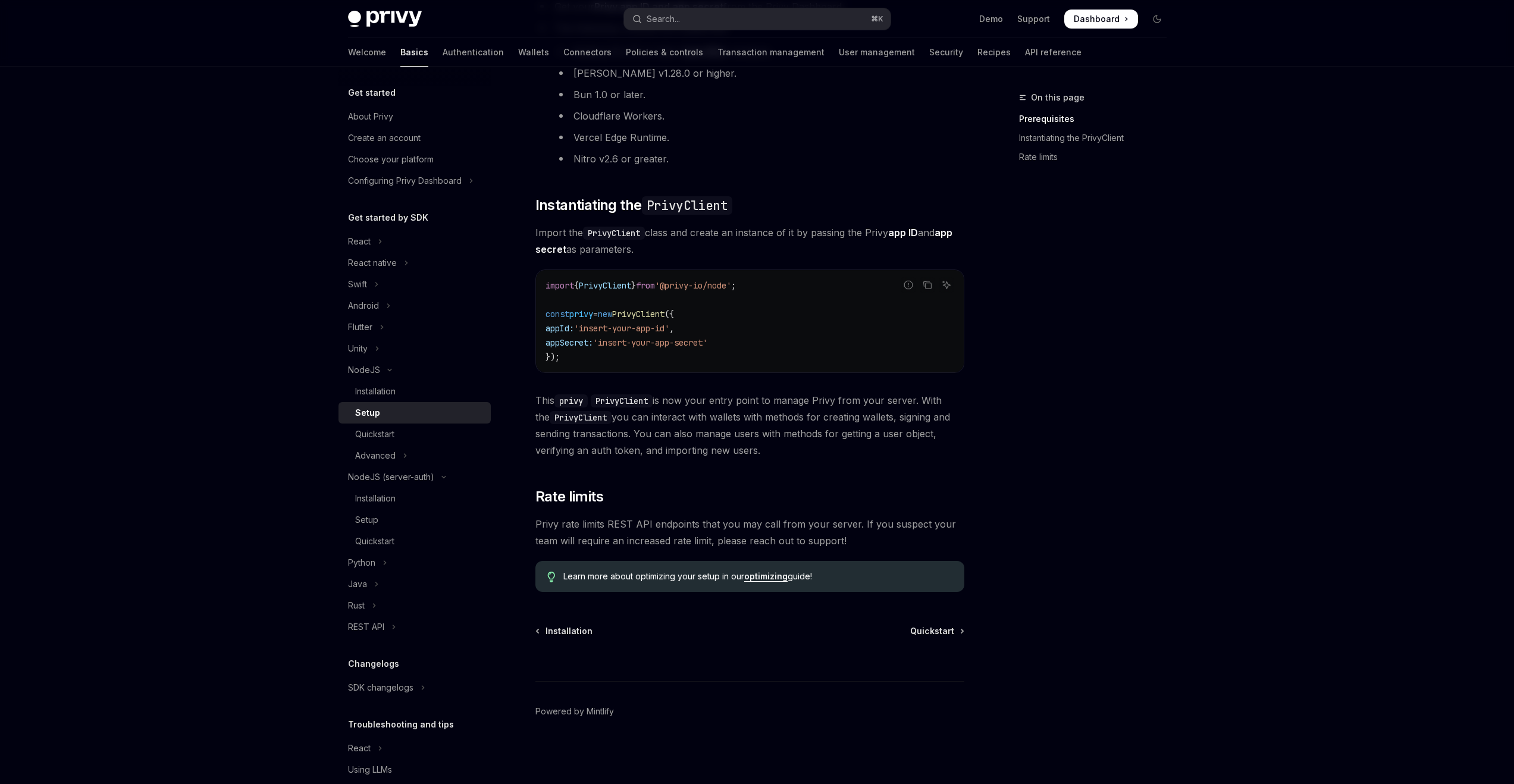
type textarea "*"
